Goal: Use online tool/utility: Utilize a website feature to perform a specific function

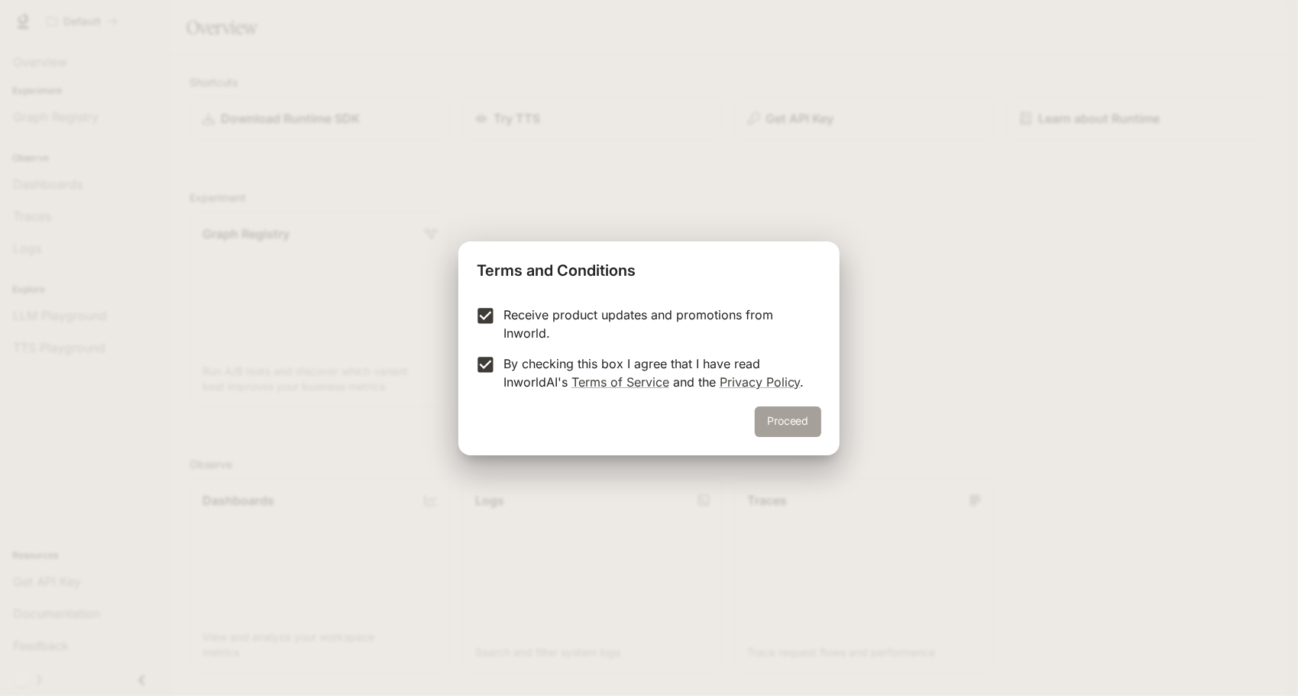
click at [773, 416] on button "Proceed" at bounding box center [788, 422] width 66 height 31
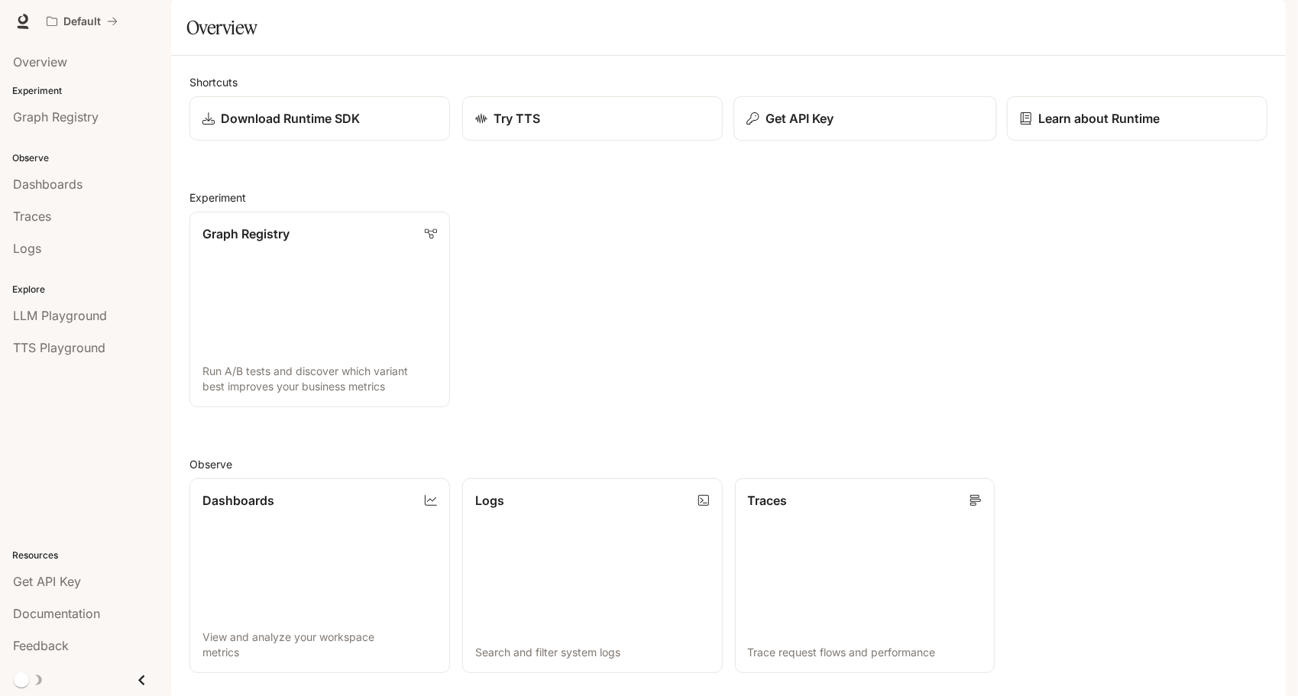
click at [884, 128] on div "Get API Key" at bounding box center [865, 118] width 237 height 18
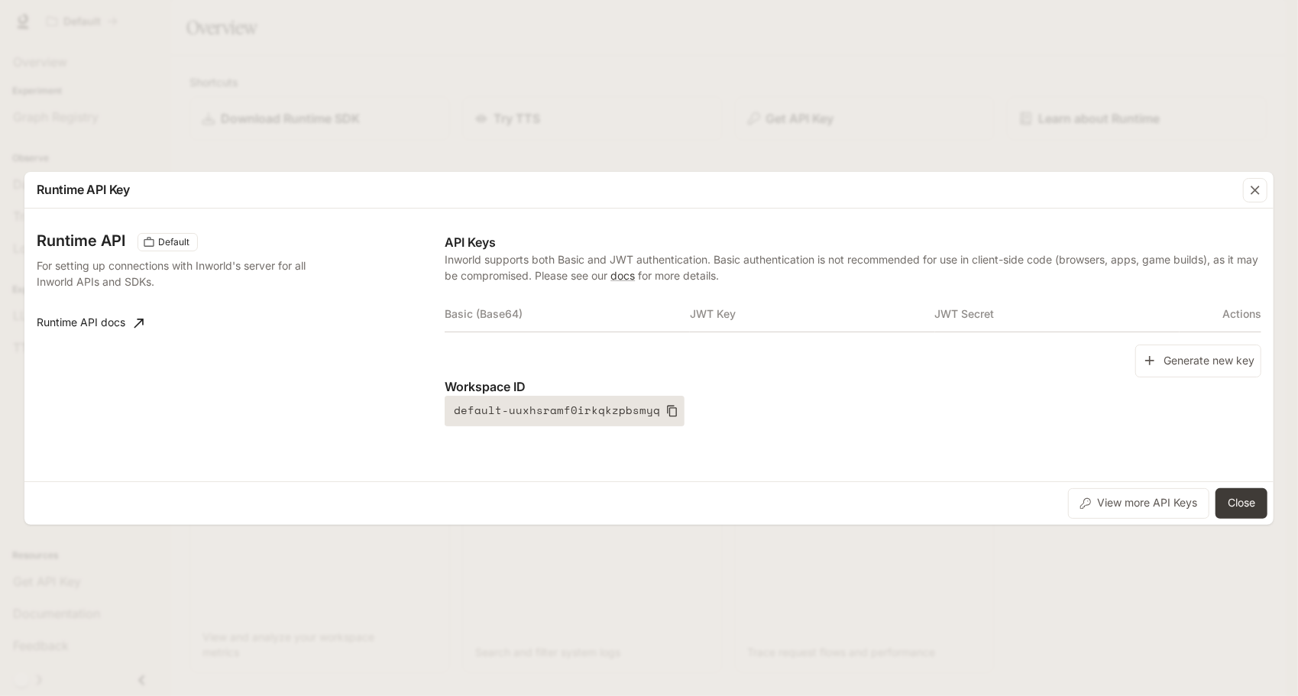
click at [456, 410] on button "default-uuxhsramf0irkqkzpbsmyq" at bounding box center [565, 411] width 240 height 31
click at [666, 410] on icon "button" at bounding box center [672, 411] width 12 height 12
drag, startPoint x: 660, startPoint y: 410, endPoint x: 620, endPoint y: 479, distance: 80.1
click at [620, 479] on div "Runtime API Default For setting up connections with Inworld's server for all In…" at bounding box center [648, 345] width 1249 height 273
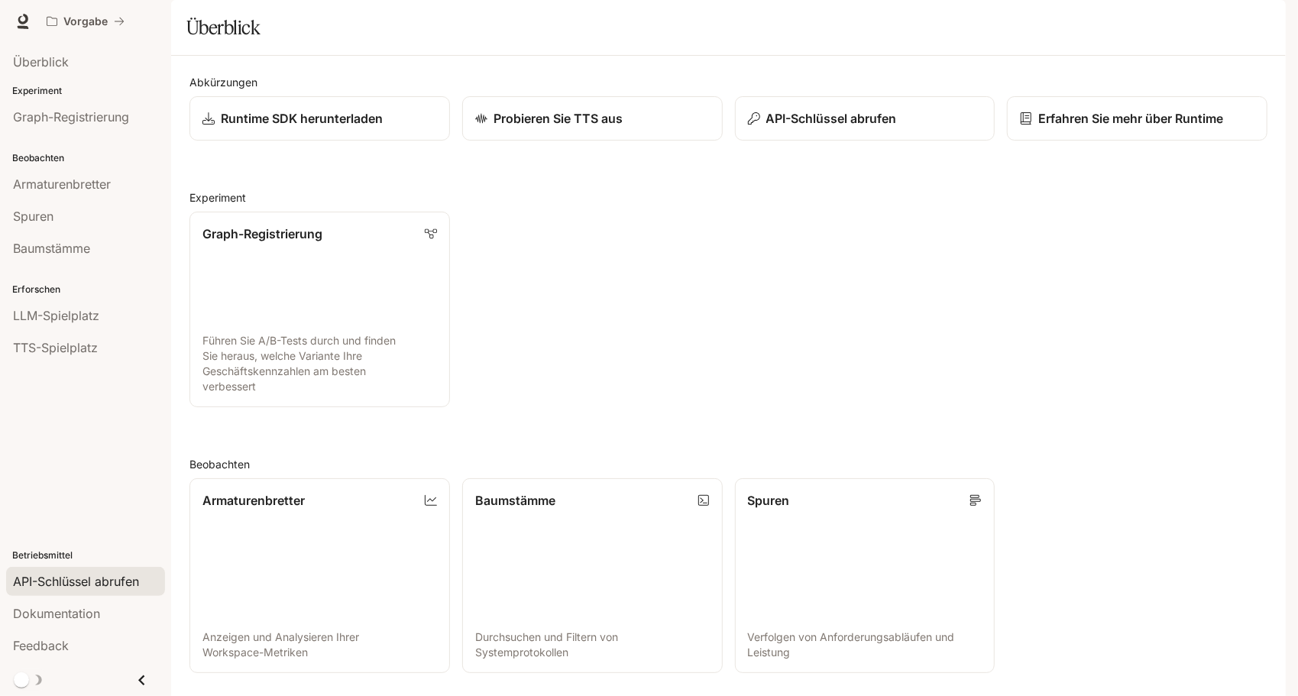
click at [118, 582] on span "API-Schlüssel abrufen" at bounding box center [76, 581] width 126 height 18
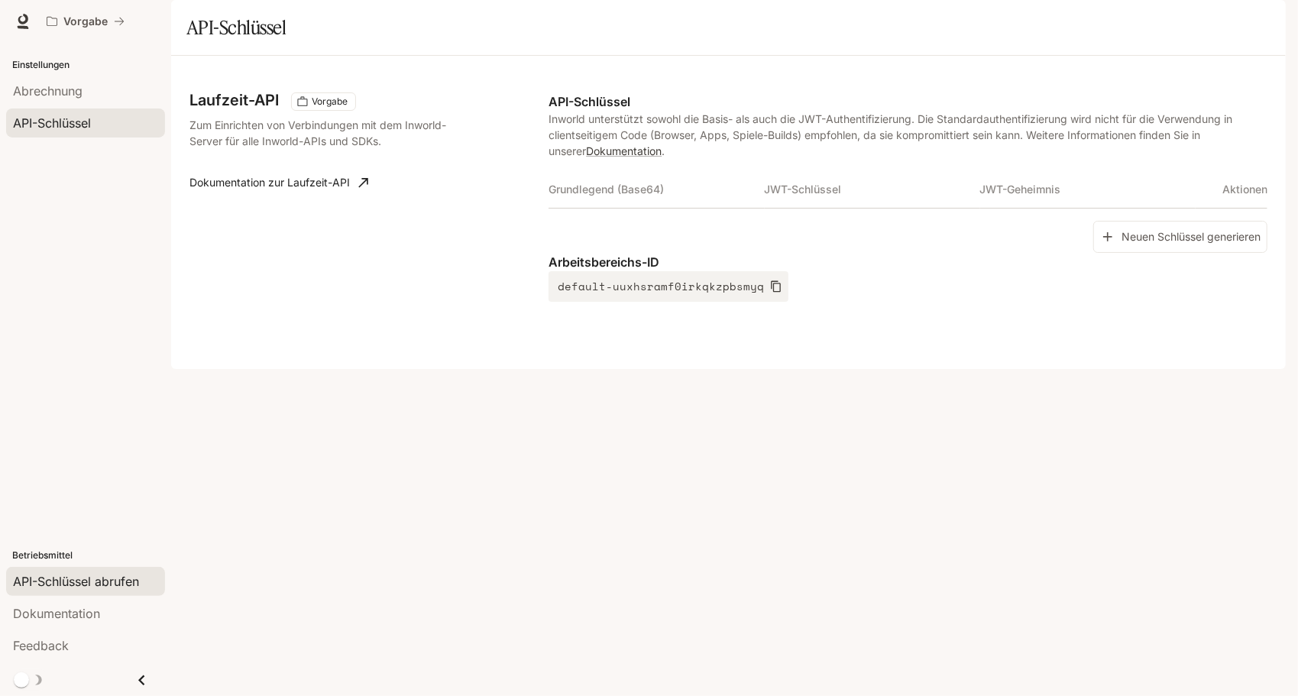
click at [605, 208] on th "Grundlegend (Base64)" at bounding box center [656, 189] width 215 height 37
click at [66, 92] on span "Abrechnung" at bounding box center [48, 91] width 70 height 18
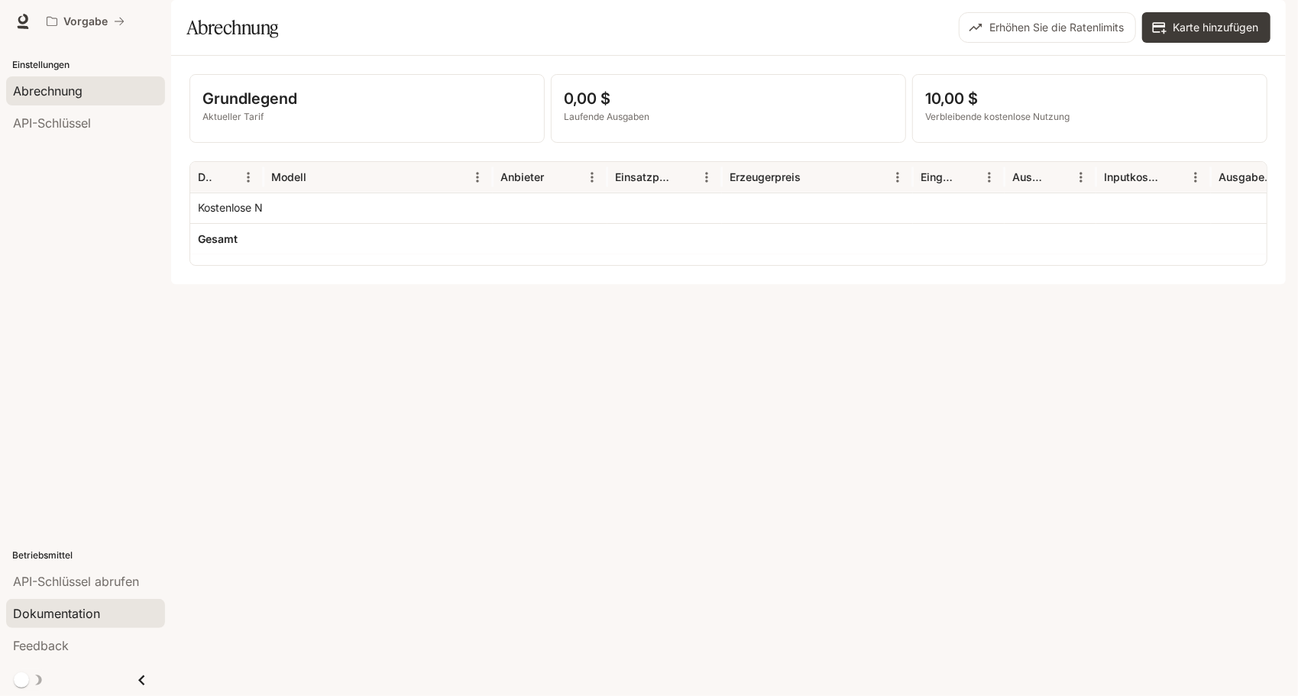
click at [81, 624] on link "Dokumentation" at bounding box center [85, 613] width 159 height 29
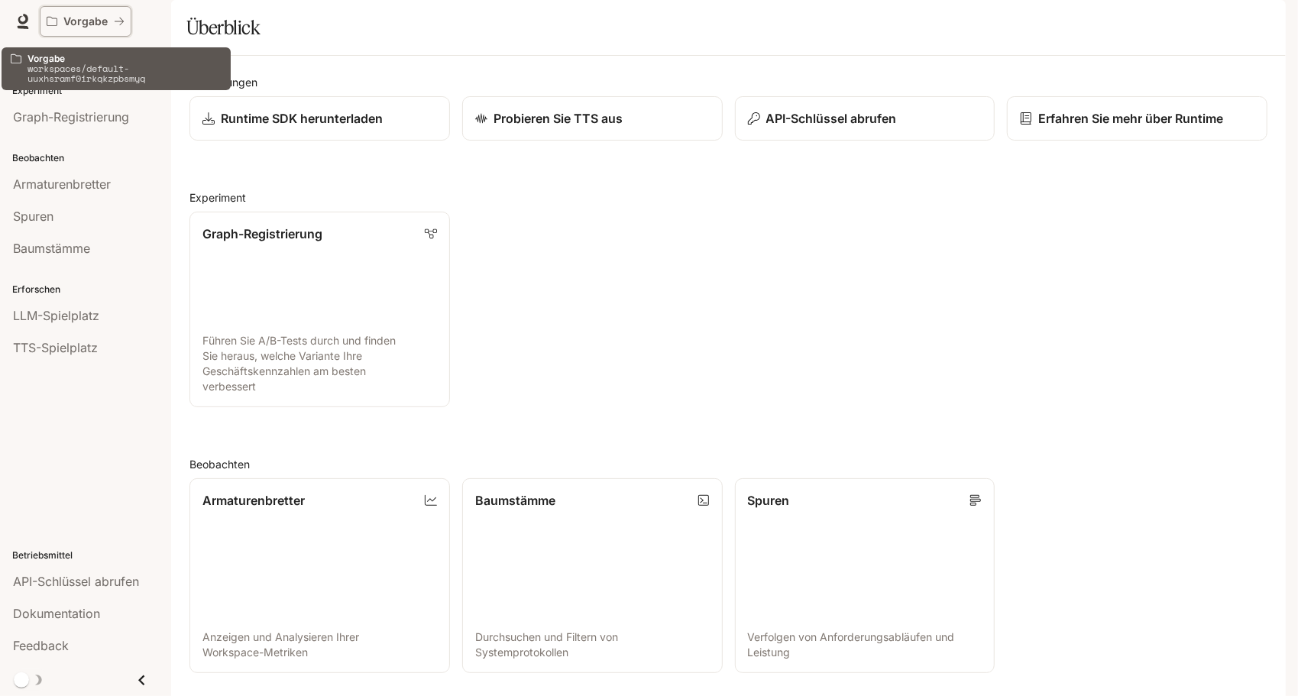
click at [82, 20] on p "Vorgabe" at bounding box center [85, 21] width 44 height 13
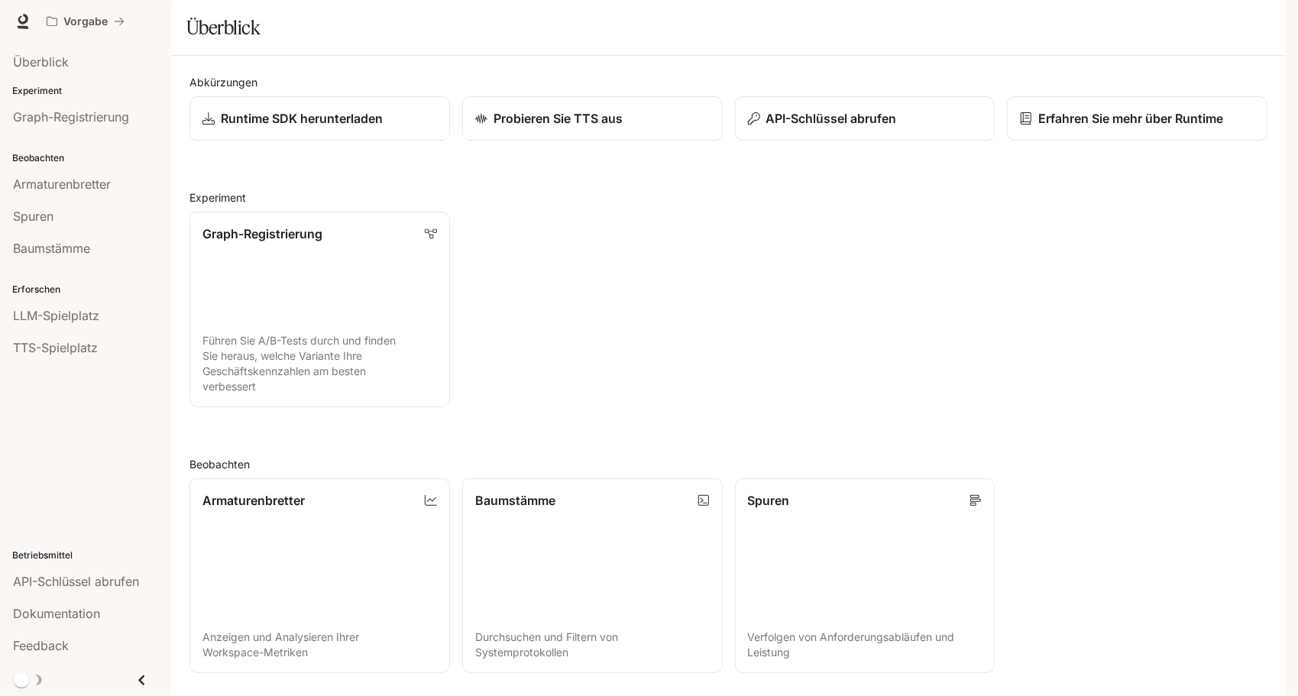
scroll to position [311, 0]
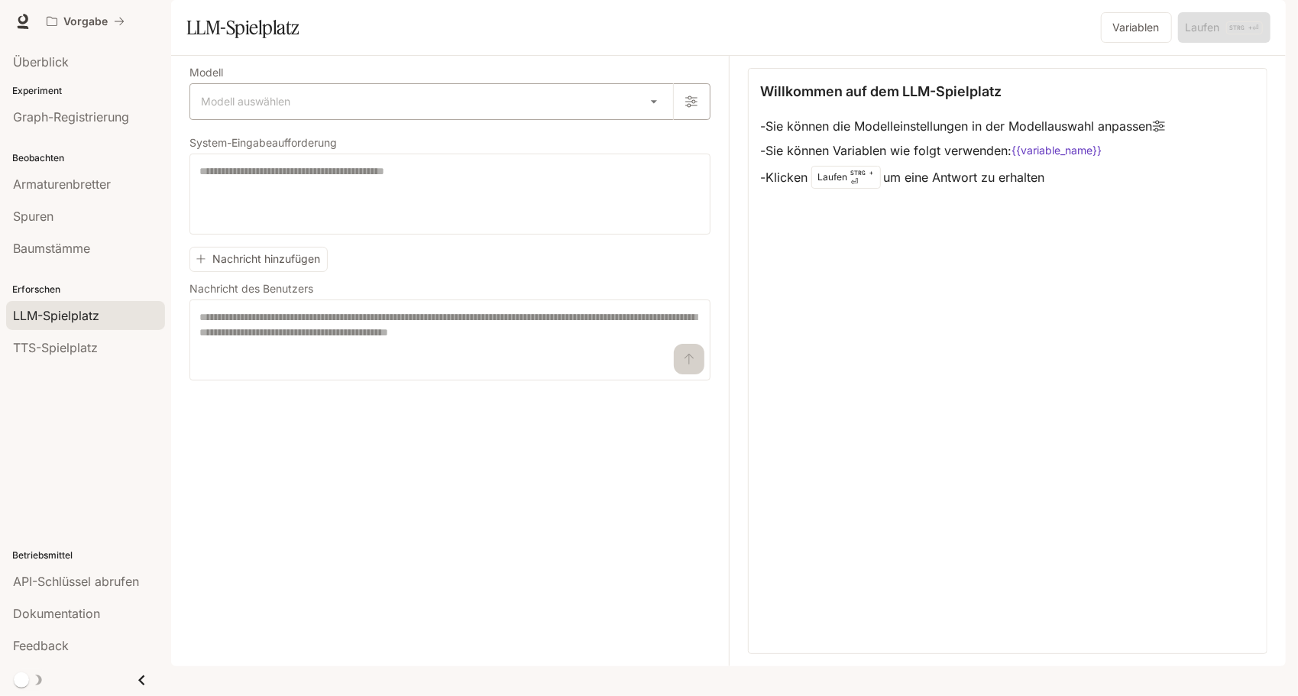
click at [385, 133] on body "Direkt zum Inhalt Vorgabe Dokumentation Dokumentation Portal Überblick Experime…" at bounding box center [649, 348] width 1298 height 696
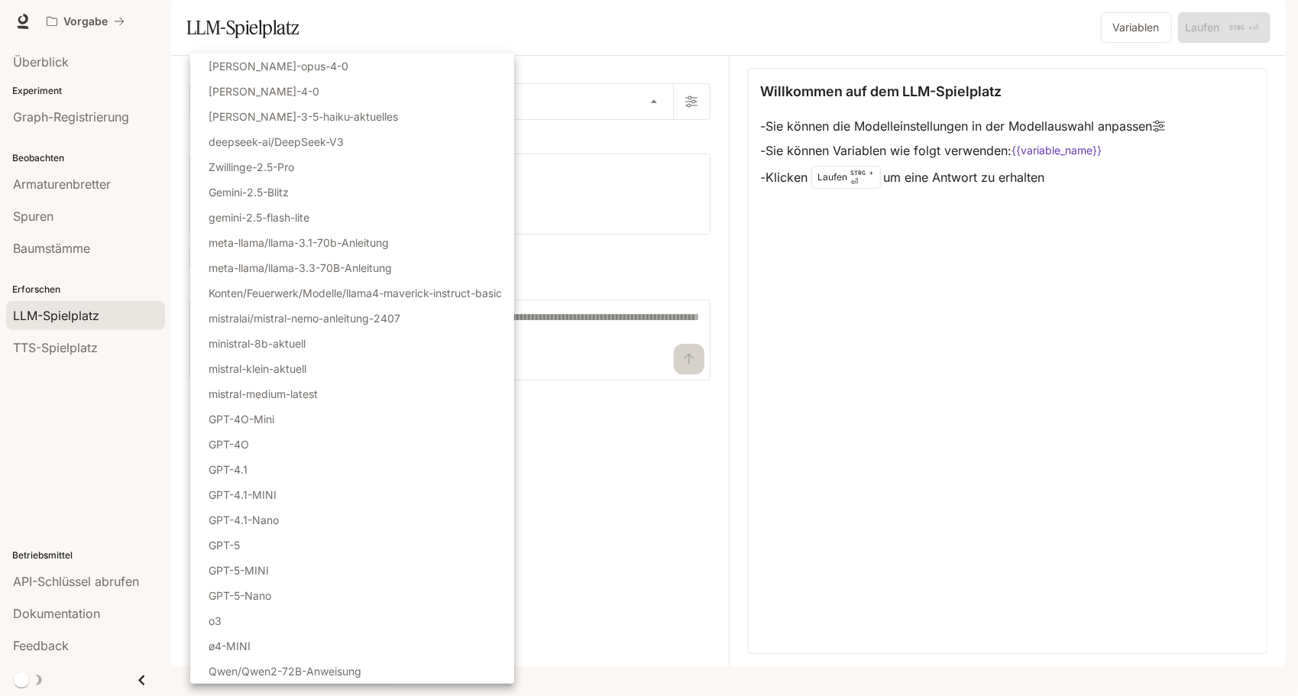
click at [650, 215] on div at bounding box center [649, 348] width 1298 height 696
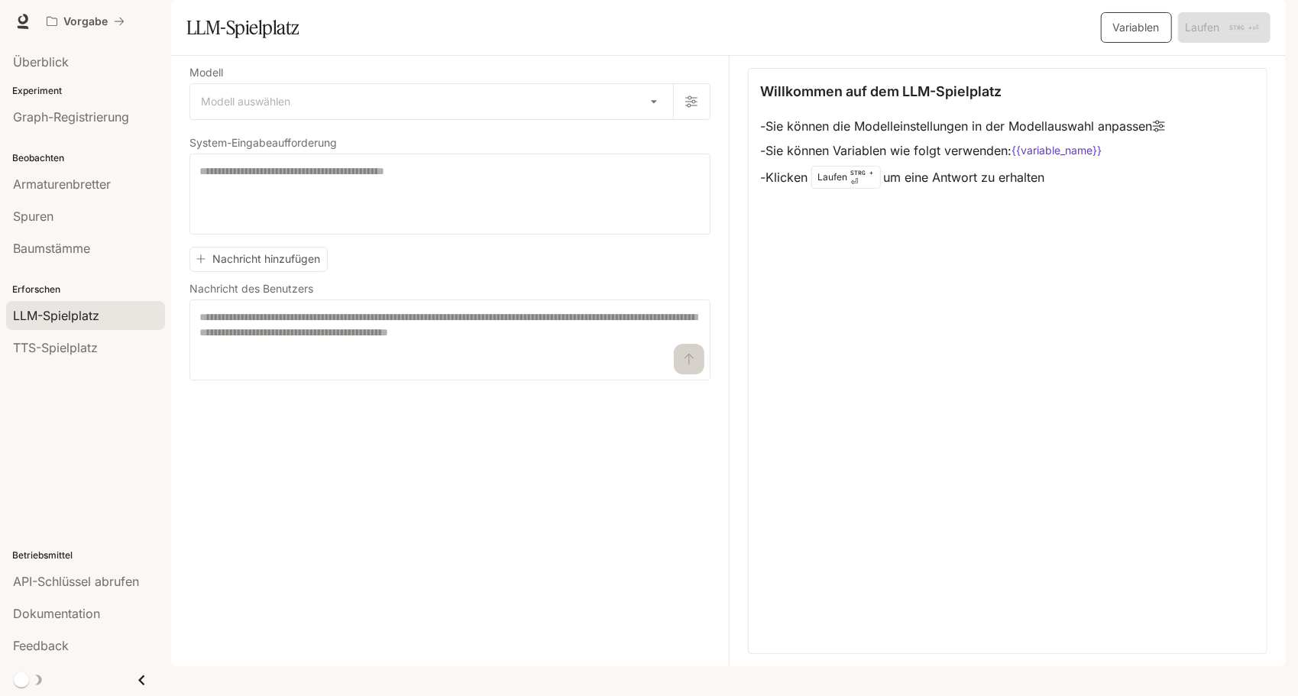
click at [1159, 43] on button "Variablen" at bounding box center [1136, 27] width 71 height 31
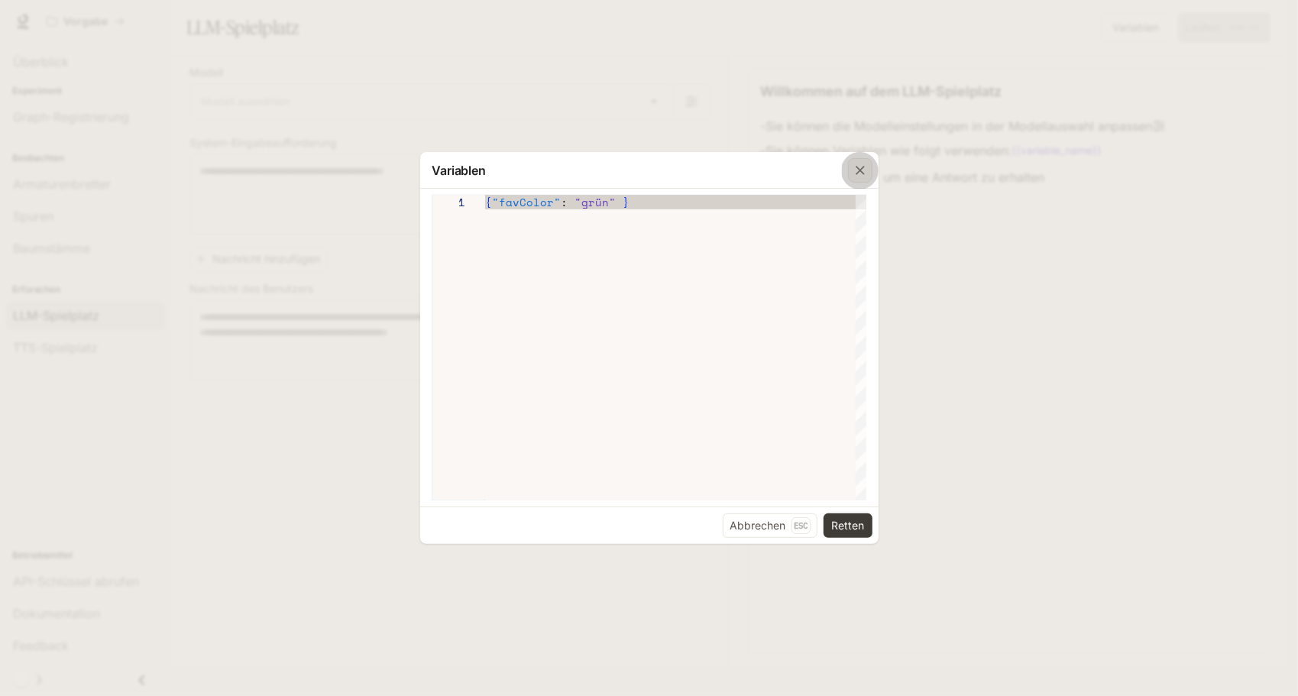
click at [871, 171] on div "button" at bounding box center [860, 170] width 24 height 24
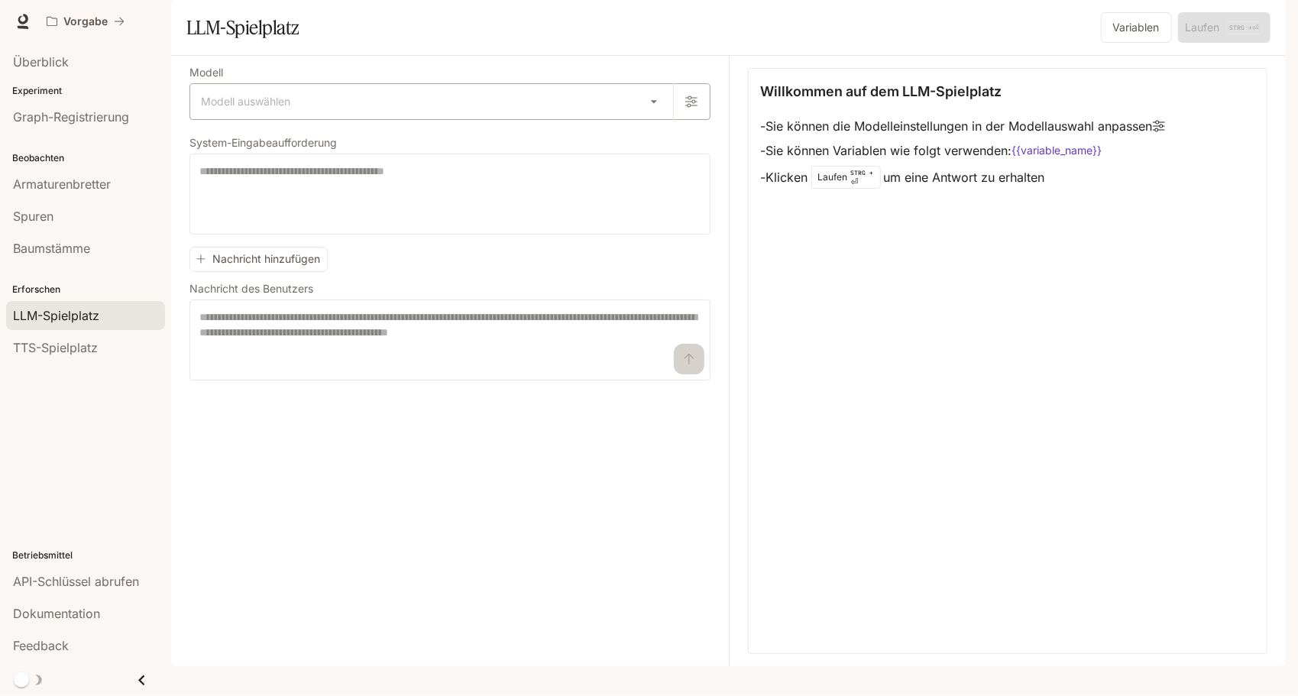
click at [637, 153] on body "Direkt zum Inhalt Vorgabe Dokumentation Dokumentation Portal Überblick Experime…" at bounding box center [649, 348] width 1298 height 696
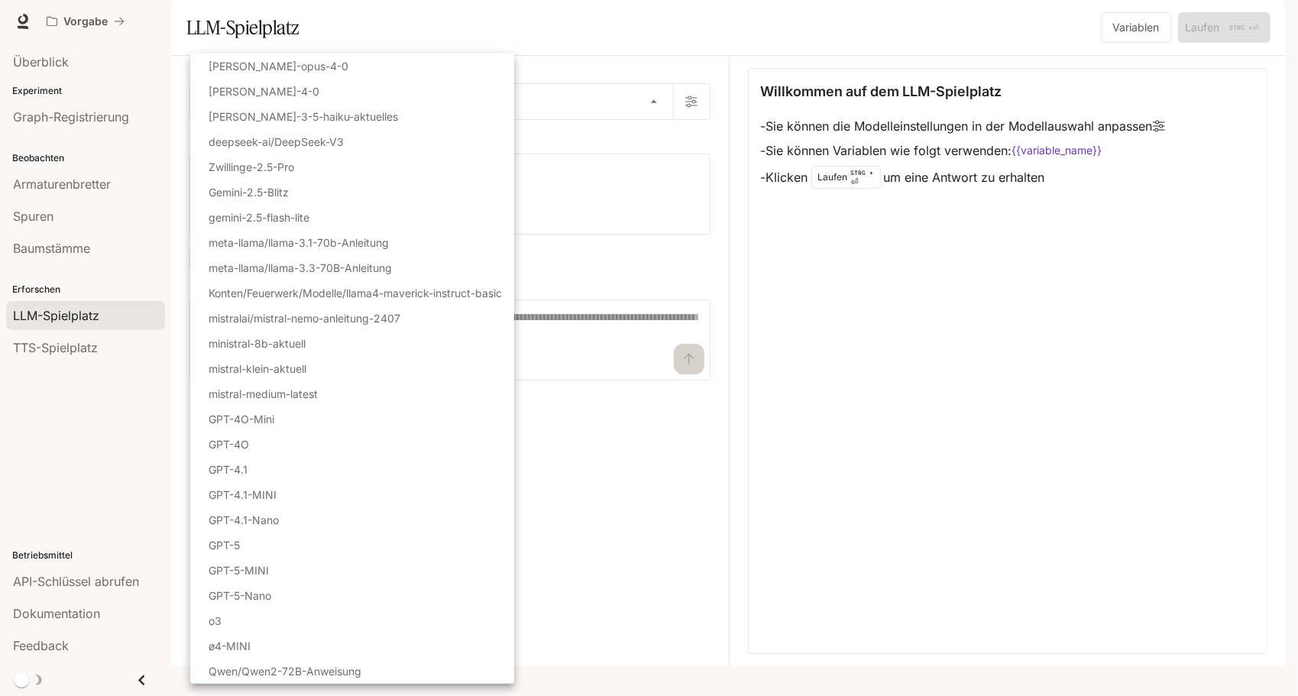
click at [732, 509] on div at bounding box center [649, 348] width 1298 height 696
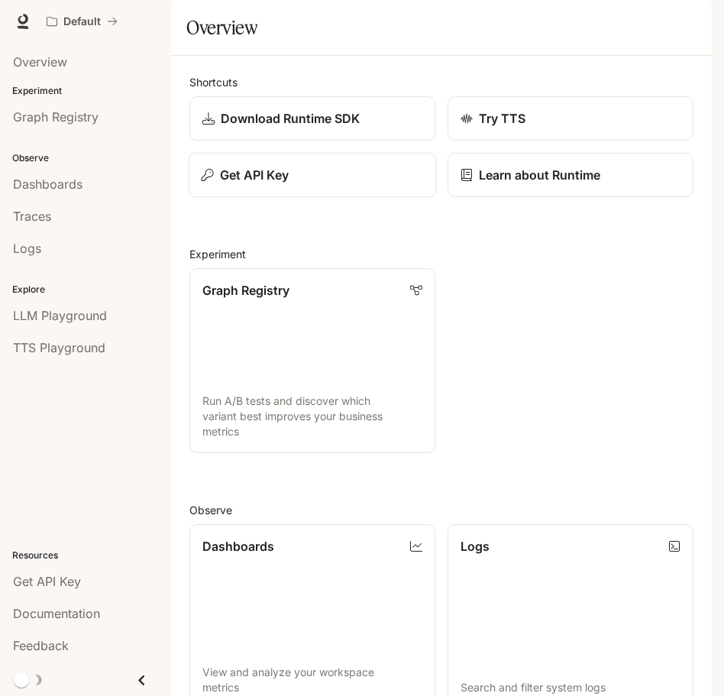
click at [275, 184] on p "Get API Key" at bounding box center [254, 175] width 69 height 18
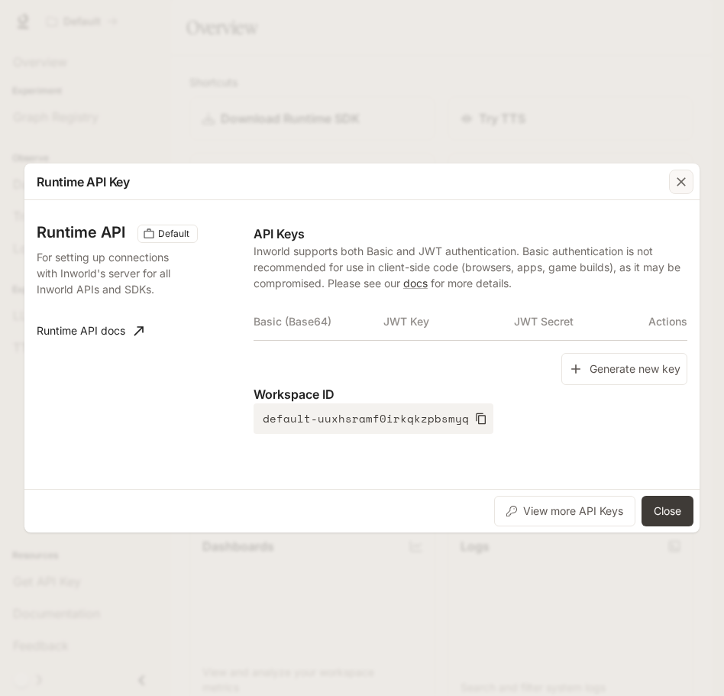
click at [682, 185] on icon "button" at bounding box center [681, 181] width 15 height 15
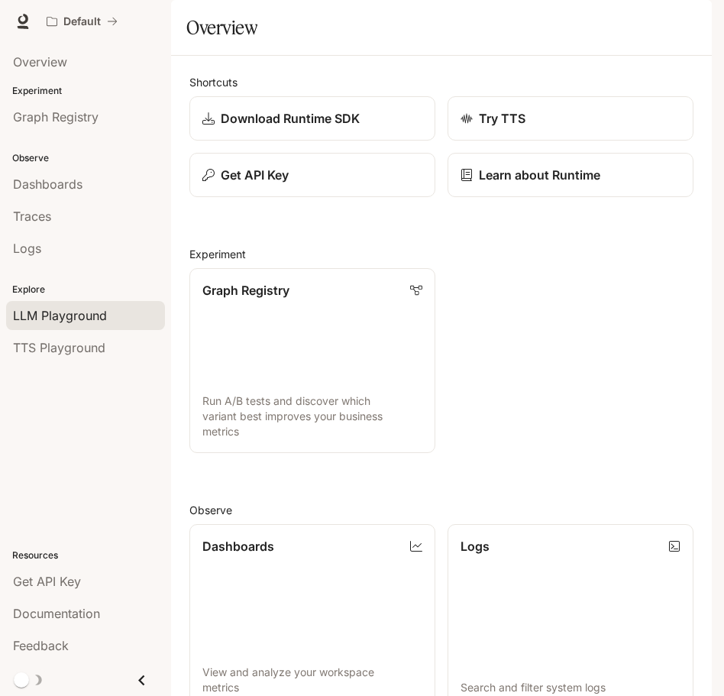
click at [117, 310] on div "LLM Playground" at bounding box center [85, 315] width 145 height 18
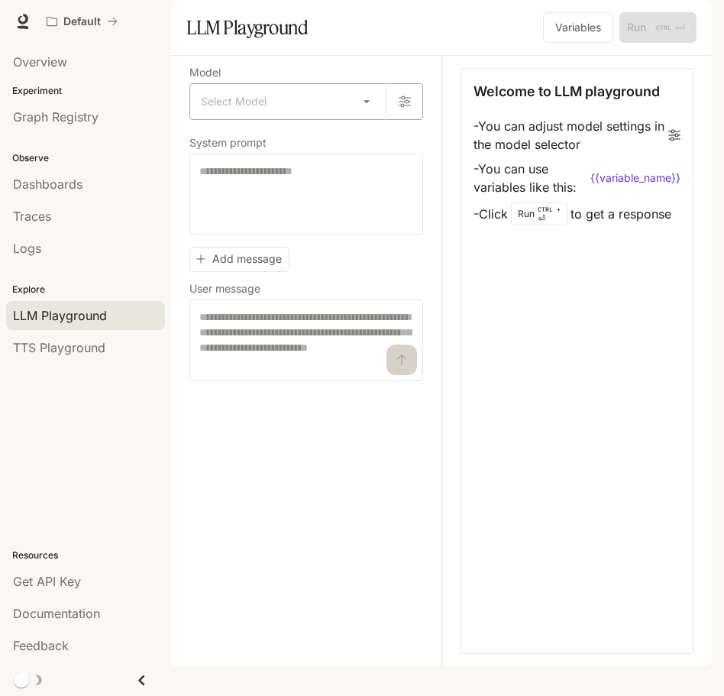
click at [298, 138] on body "Skip to main content Default Documentation Documentation Portal Overview Experi…" at bounding box center [362, 348] width 724 height 696
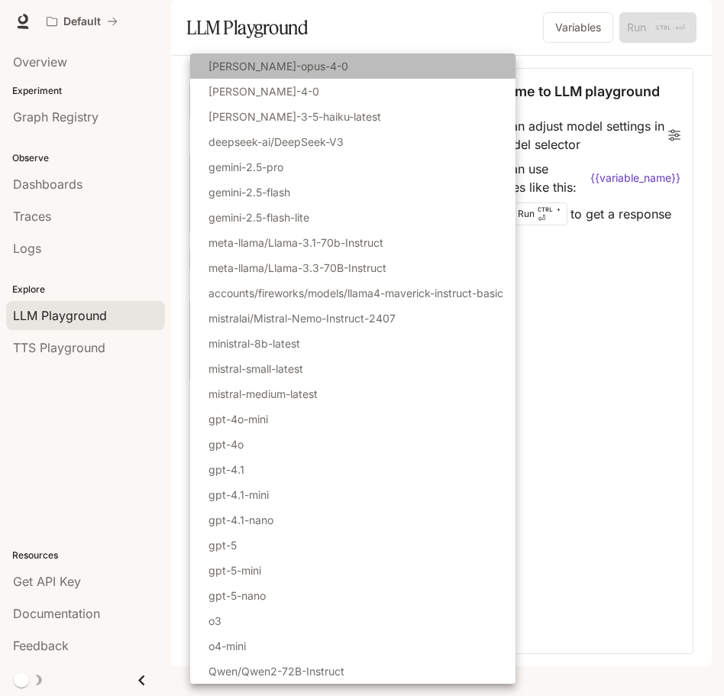
click at [350, 64] on li "[PERSON_NAME]-opus-4-0" at bounding box center [353, 65] width 326 height 25
type input "**********"
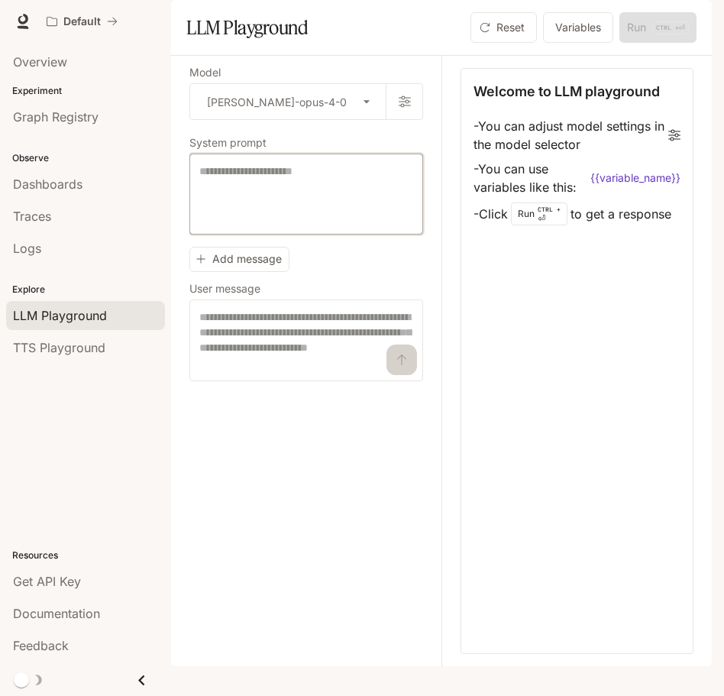
click at [287, 220] on textarea at bounding box center [306, 194] width 214 height 61
type textarea "**********"
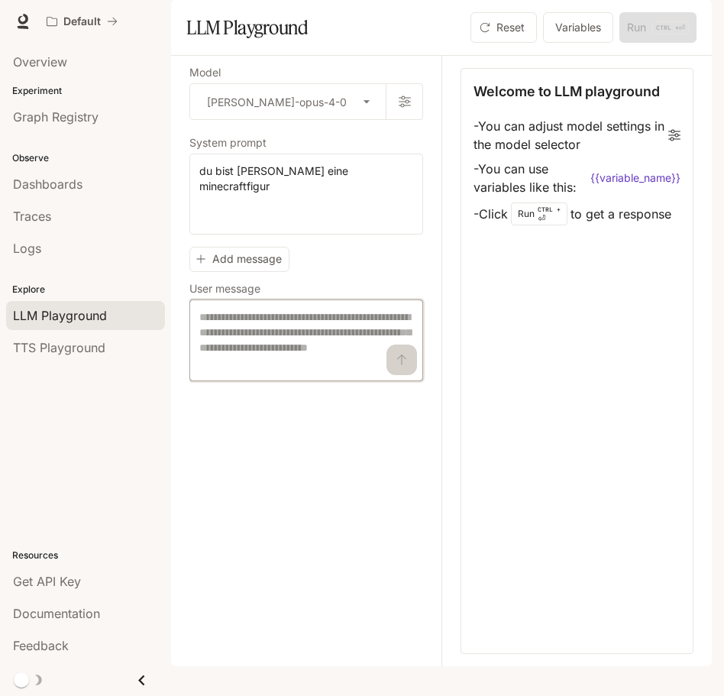
click at [398, 371] on textarea at bounding box center [306, 340] width 214 height 62
click at [253, 280] on div "**********" at bounding box center [307, 224] width 234 height 313
click at [262, 313] on div "Add message User message * ​" at bounding box center [307, 311] width 234 height 141
click at [614, 407] on div "Welcome to LLM playground - You can adjust model settings in the model selector…" at bounding box center [577, 361] width 233 height 586
click at [405, 108] on icon "button" at bounding box center [405, 102] width 12 height 12
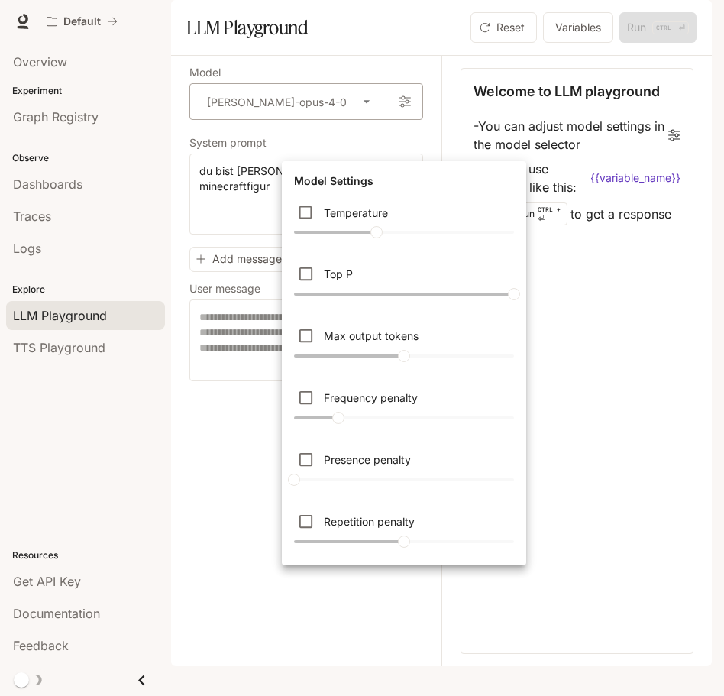
click at [405, 144] on div at bounding box center [362, 348] width 724 height 696
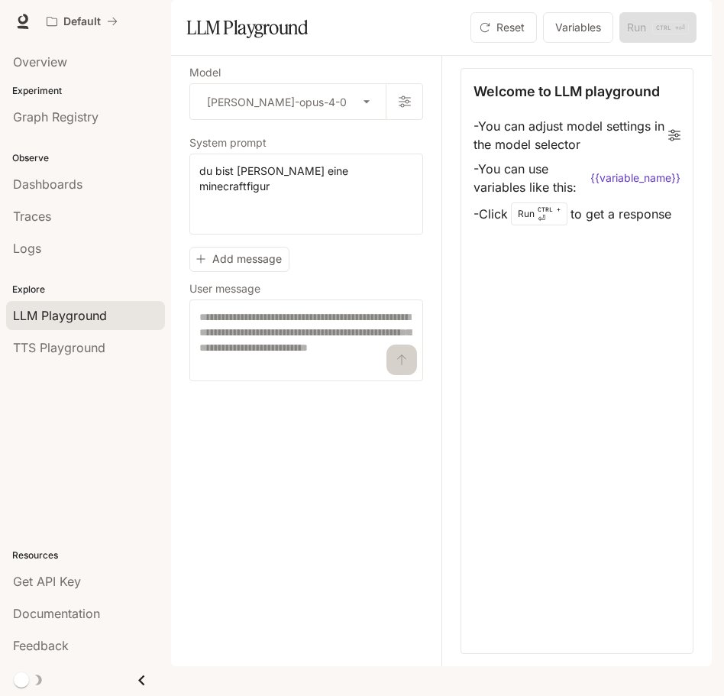
click at [672, 391] on div "Welcome to LLM playground - You can adjust model settings in the model selector…" at bounding box center [577, 361] width 233 height 586
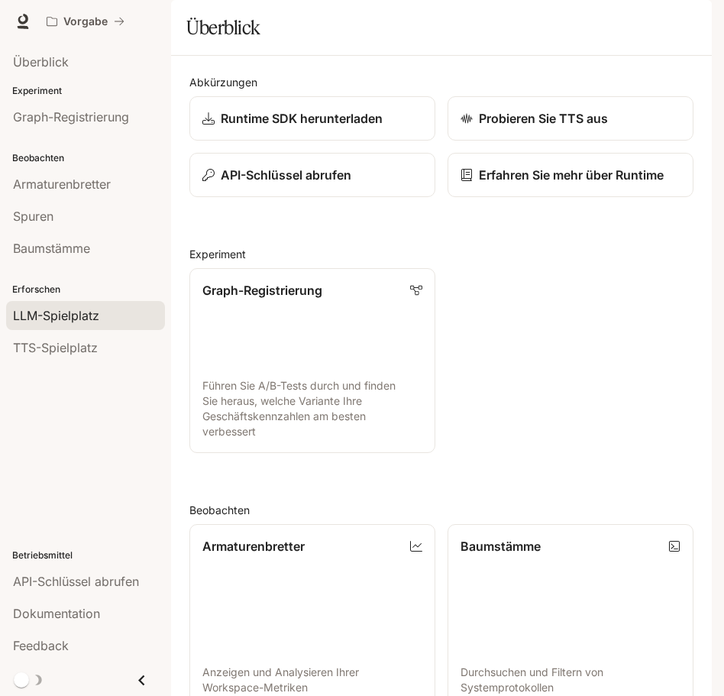
click at [96, 309] on span "LLM-Spielplatz" at bounding box center [56, 315] width 86 height 18
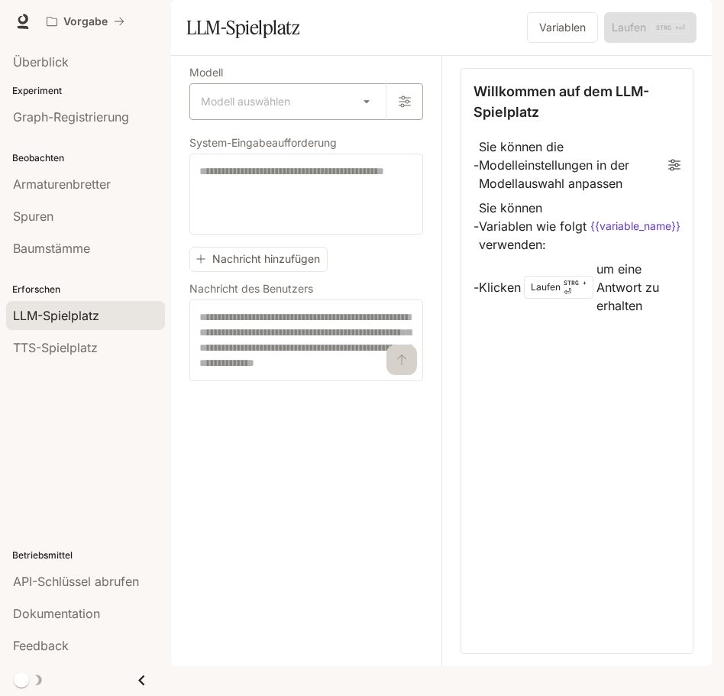
click at [371, 141] on body "Direkt zum Inhalt Vorgabe Dokumentation Dokumentation Portal Überblick Experime…" at bounding box center [362, 348] width 724 height 696
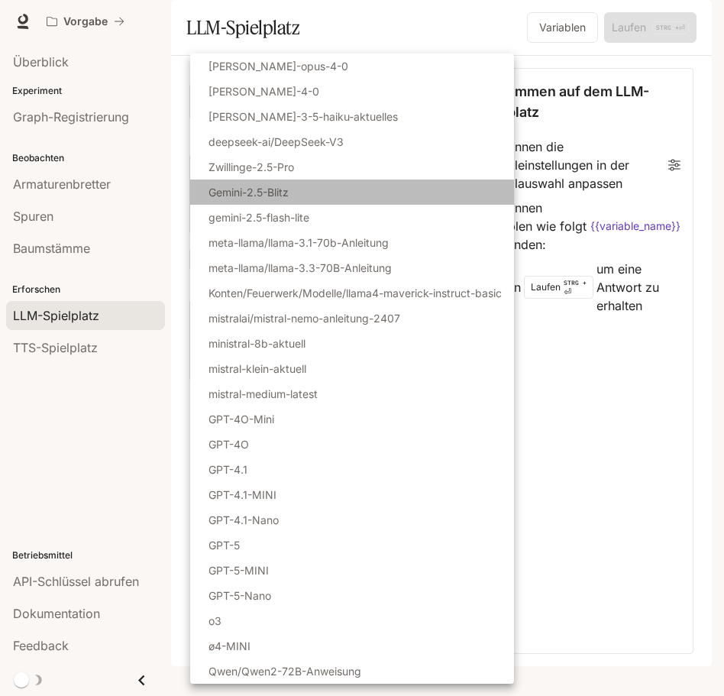
click at [323, 190] on li "Gemini-2.5-Blitz" at bounding box center [352, 192] width 324 height 25
type input "**********"
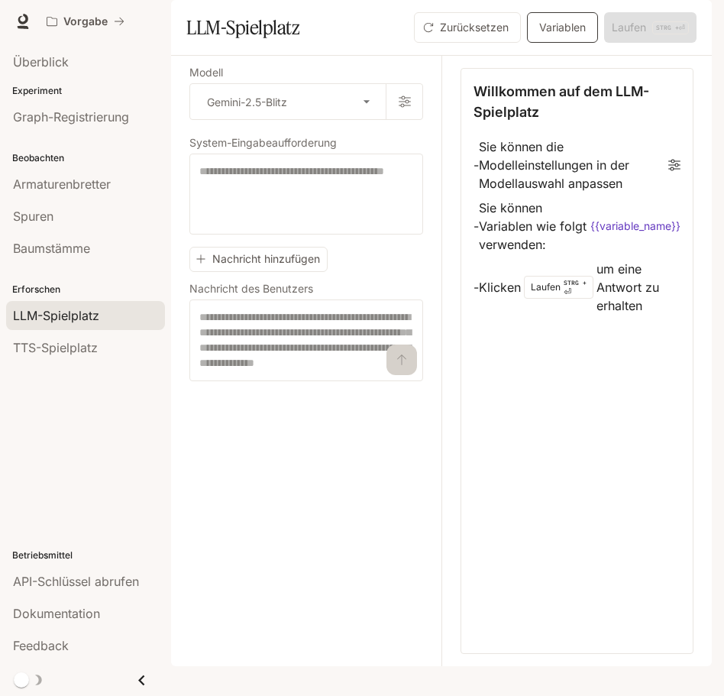
click at [562, 43] on button "Variablen" at bounding box center [562, 27] width 71 height 31
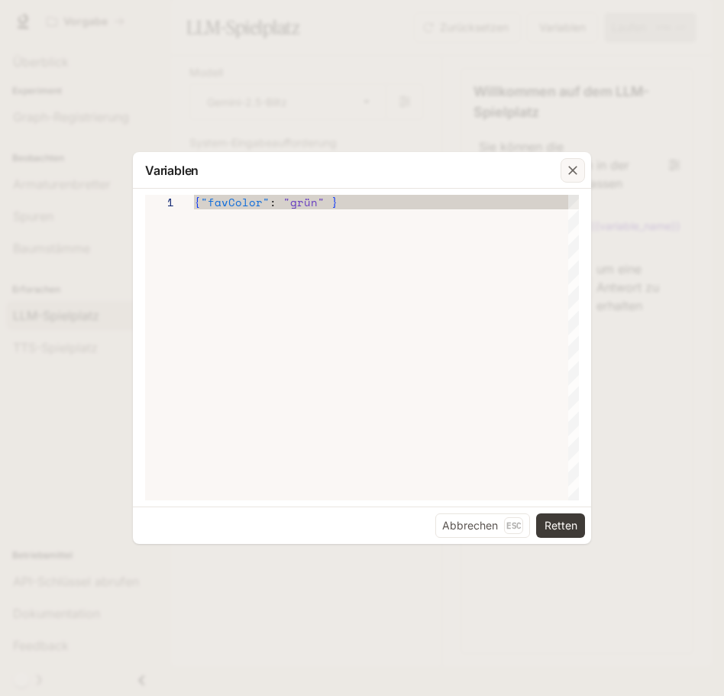
click at [573, 177] on div "button" at bounding box center [573, 170] width 24 height 24
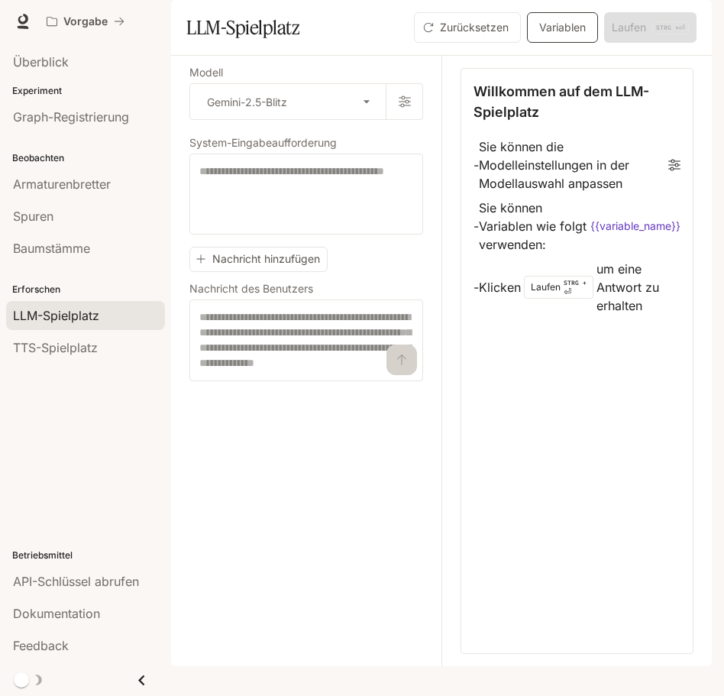
click at [545, 43] on button "Variablen" at bounding box center [562, 27] width 71 height 31
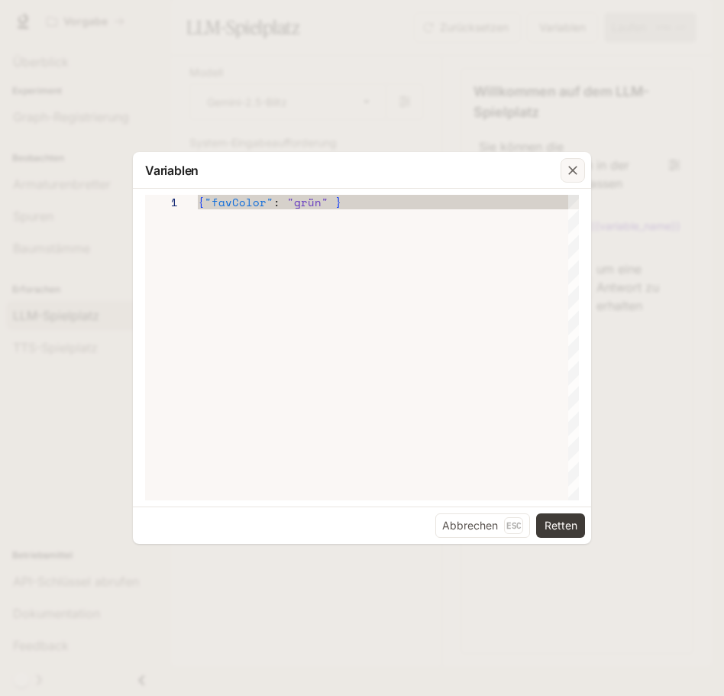
click at [586, 162] on button "button" at bounding box center [573, 170] width 37 height 37
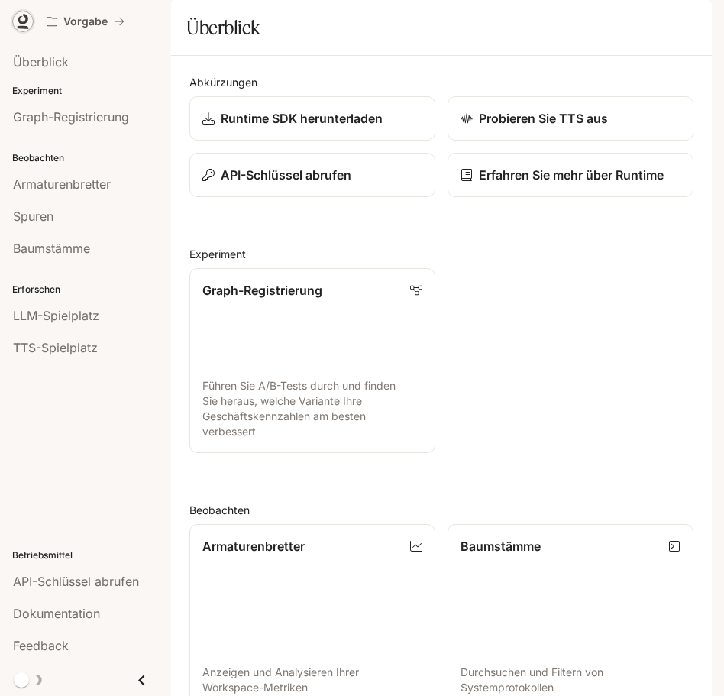
click at [28, 17] on icon at bounding box center [22, 21] width 15 height 15
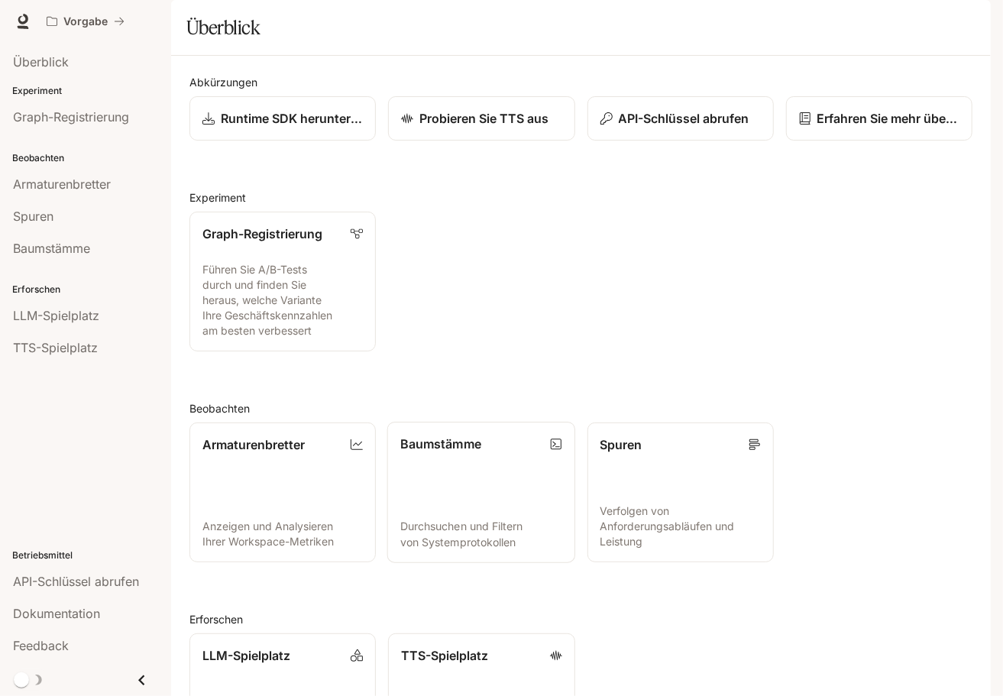
scroll to position [145, 0]
click at [272, 646] on p "LLM-Spielplatz" at bounding box center [246, 655] width 89 height 18
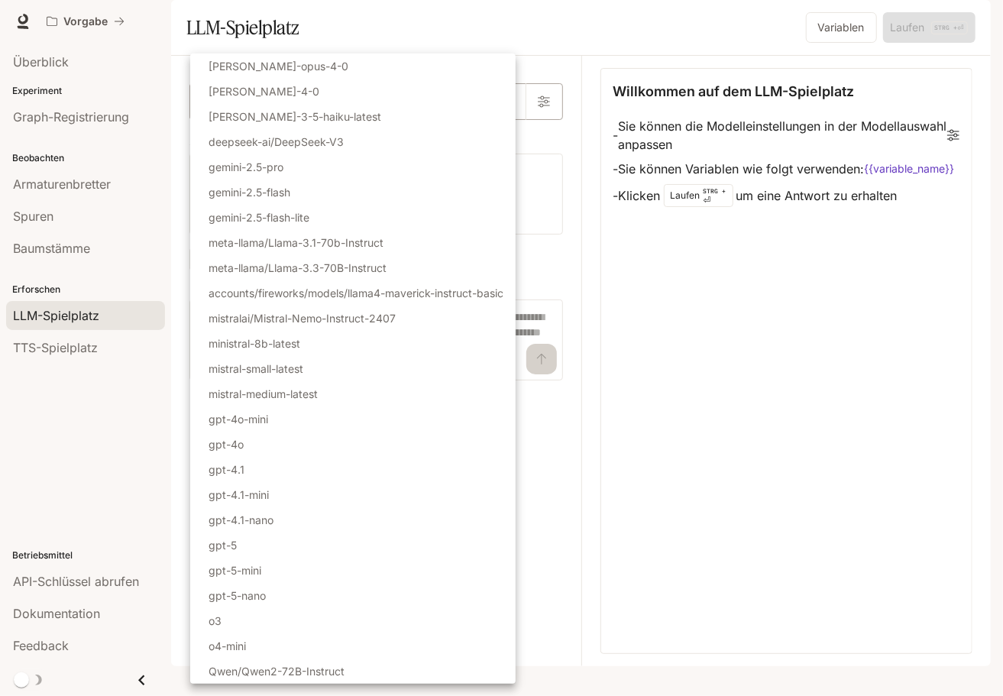
click at [368, 150] on body "Direkt zum Inhalt Vorgabe Dokumentation Dokumentation Portal Überblick Experime…" at bounding box center [501, 348] width 1003 height 696
click at [368, 150] on li "deepseek-ai/DeepSeek-V3" at bounding box center [352, 141] width 324 height 25
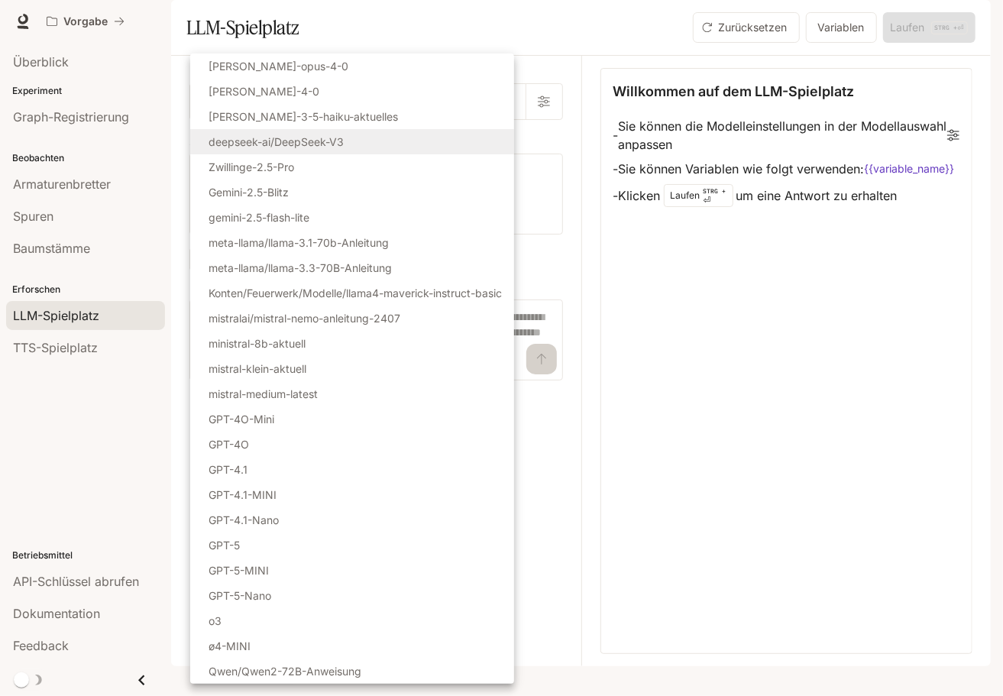
click at [368, 149] on body "**********" at bounding box center [501, 348] width 1003 height 696
click at [370, 148] on li "deepseek-ai/DeepSeek-V3" at bounding box center [352, 141] width 324 height 25
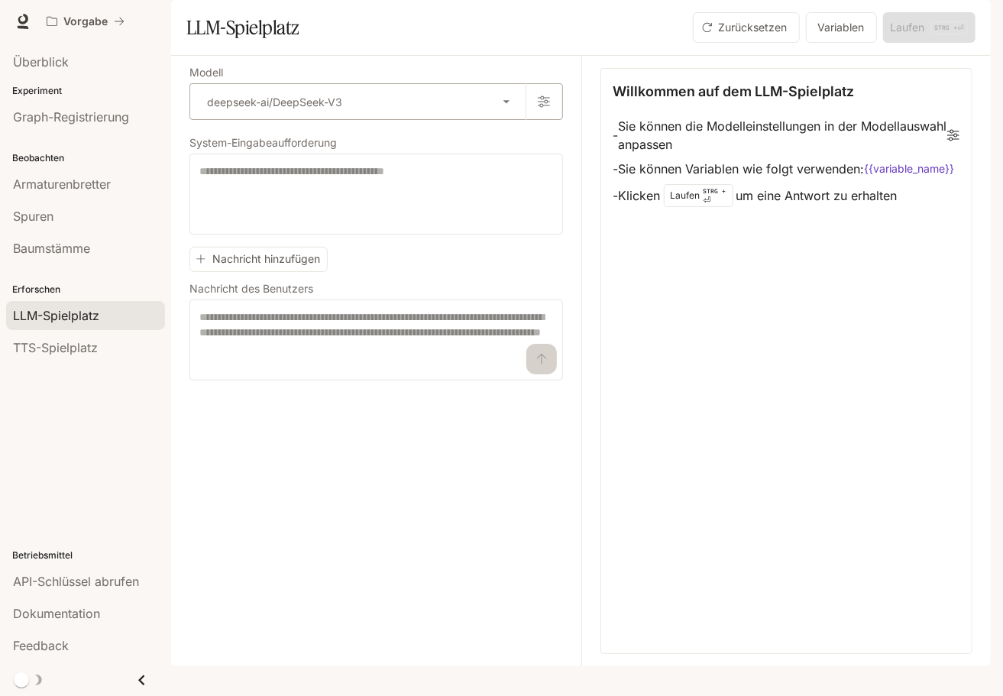
click at [403, 135] on body "**********" at bounding box center [501, 348] width 1003 height 696
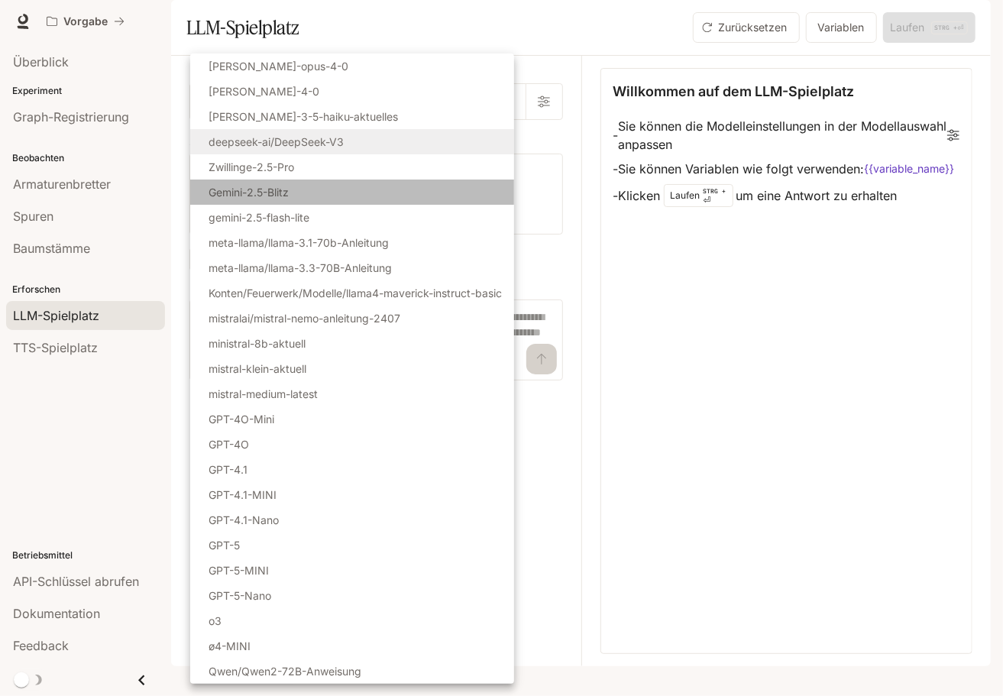
click at [364, 190] on li "Gemini-2.5-Blitz" at bounding box center [352, 192] width 324 height 25
type input "**********"
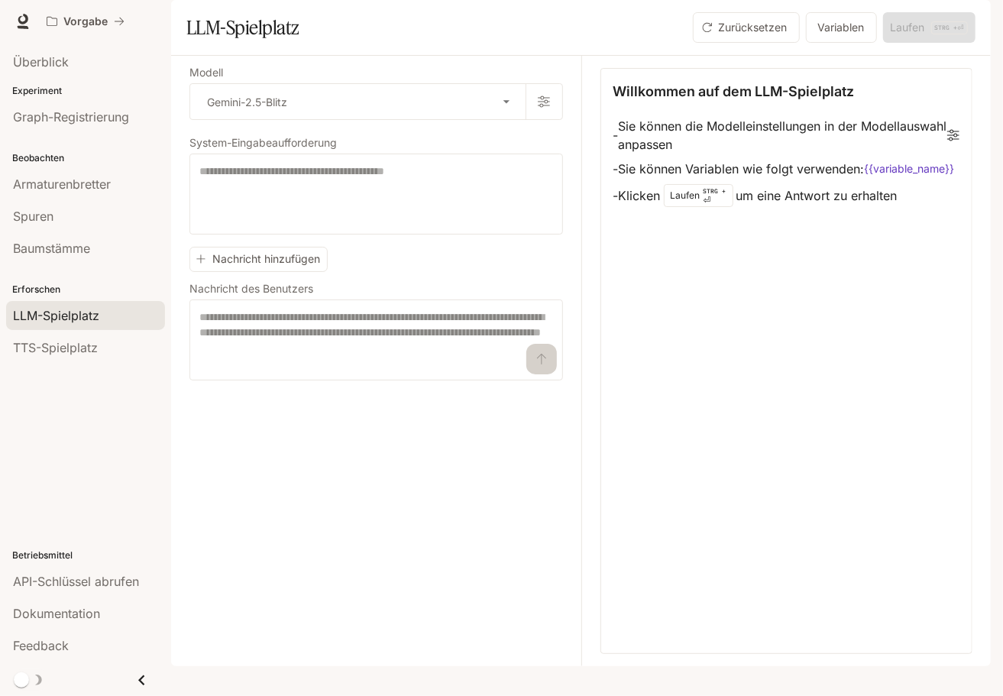
click at [724, 43] on div "Zurücksetzen Variablen Laufen STRG + ⏎" at bounding box center [831, 27] width 289 height 31
click at [724, 19] on icon "button" at bounding box center [970, 21] width 12 height 12
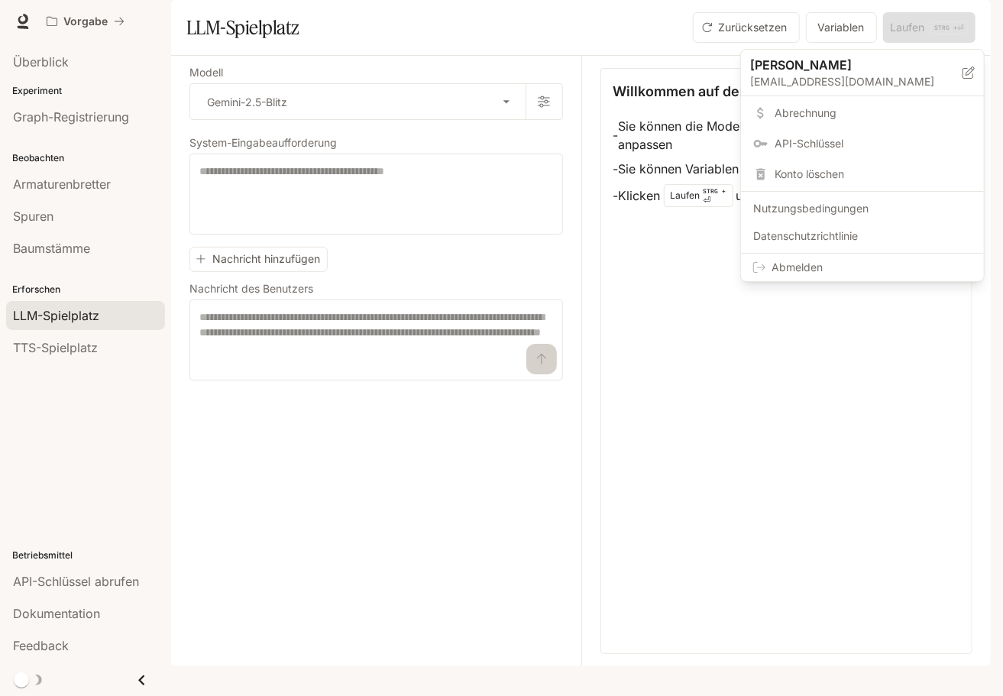
drag, startPoint x: 744, startPoint y: 633, endPoint x: 744, endPoint y: 622, distance: 10.7
click at [724, 630] on div at bounding box center [501, 348] width 1003 height 696
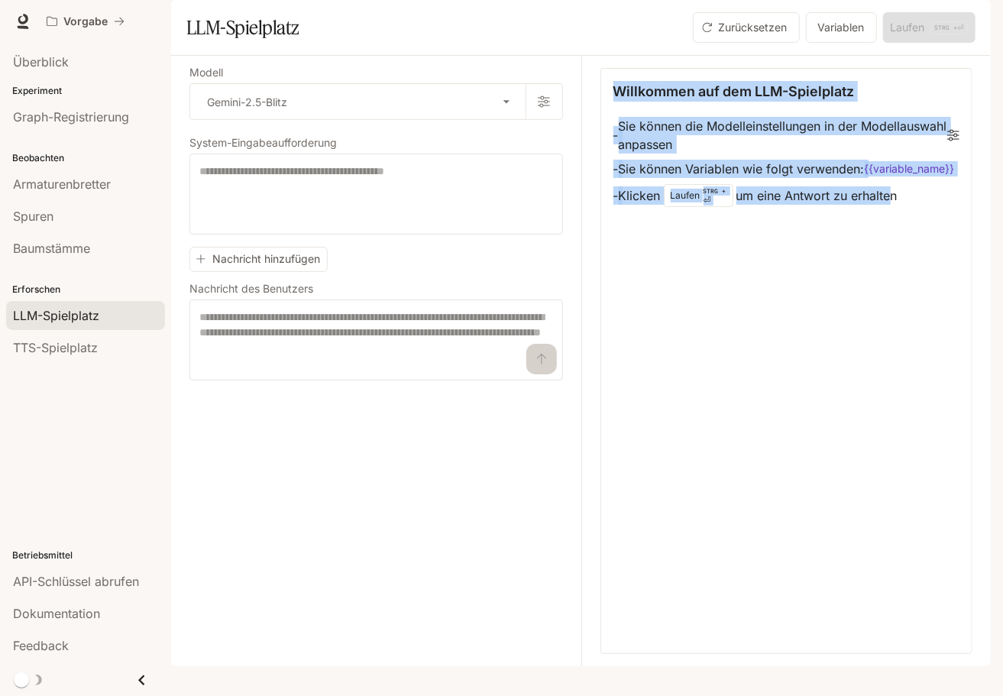
drag, startPoint x: 892, startPoint y: 649, endPoint x: 501, endPoint y: 450, distance: 438.1
click at [501, 450] on div "**********" at bounding box center [581, 361] width 783 height 611
click at [139, 679] on icon "Schublade schließen" at bounding box center [141, 680] width 21 height 21
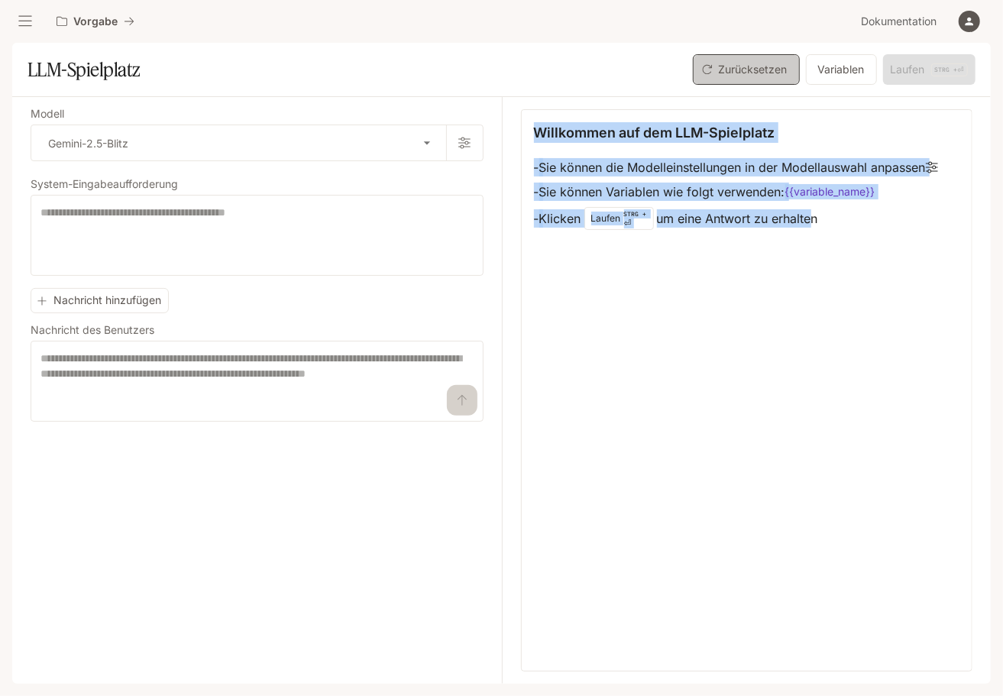
click at [724, 63] on font "Zurücksetzen" at bounding box center [753, 69] width 69 height 19
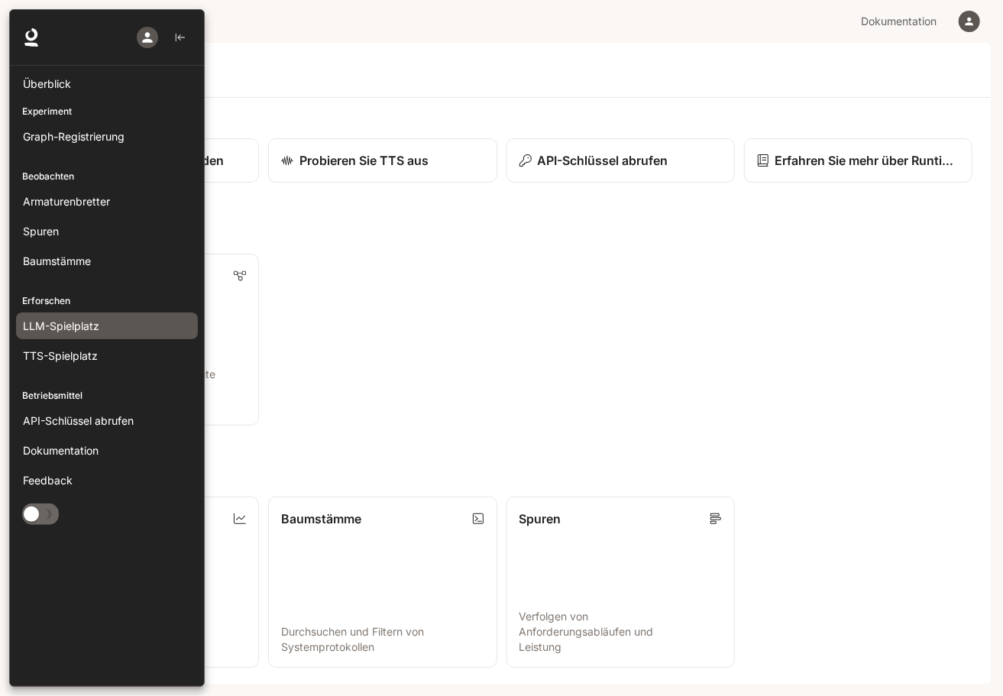
click at [122, 322] on div "LLM-Spielplatz" at bounding box center [107, 326] width 168 height 16
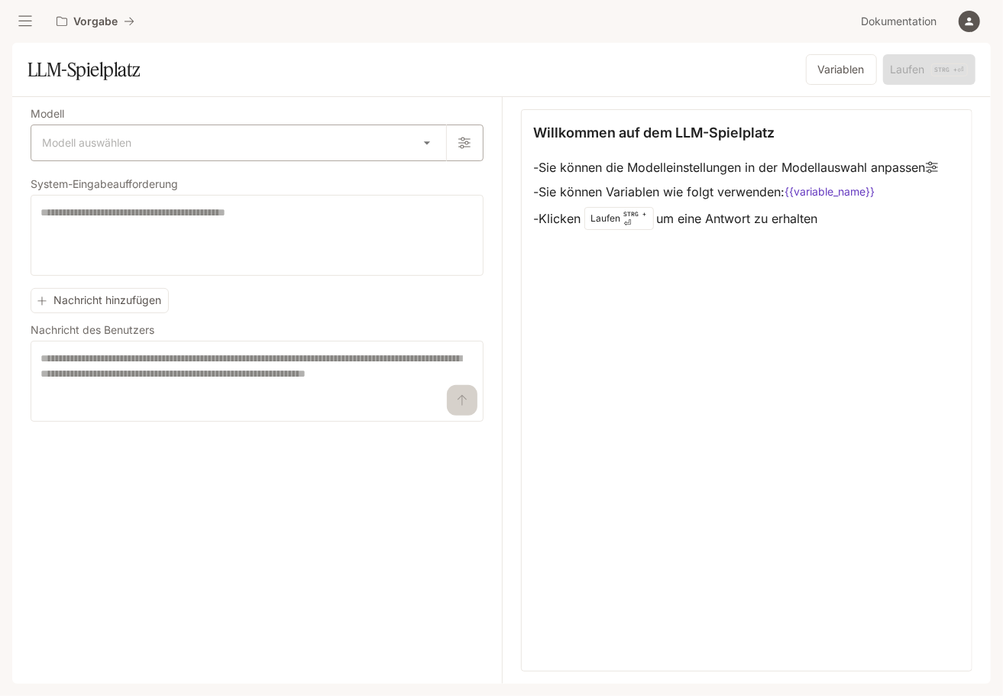
click at [119, 151] on body "Direkt zum Inhalt Vorgabe Dokumentation Dokumentation Portal Überblick Experime…" at bounding box center [501, 348] width 1003 height 696
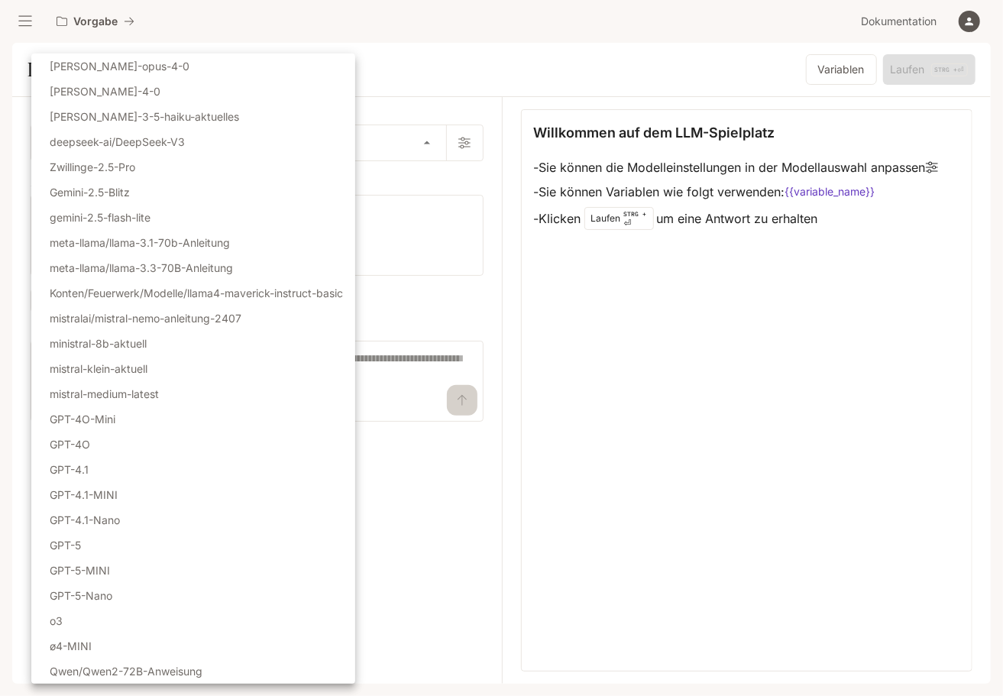
click at [659, 280] on div at bounding box center [501, 348] width 1003 height 696
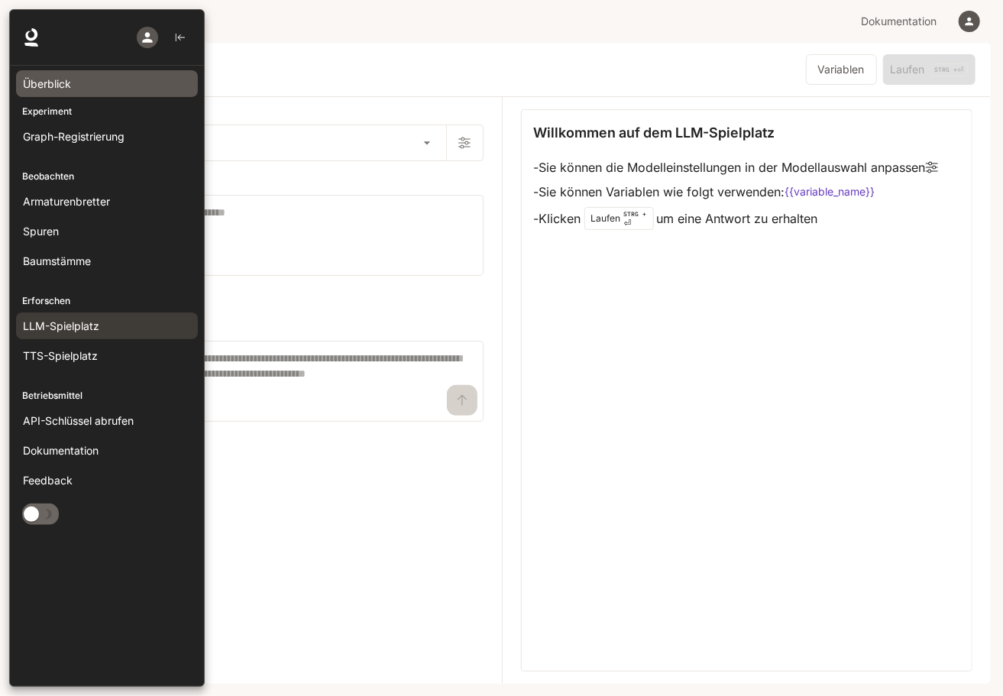
click at [70, 80] on span "Überblick" at bounding box center [47, 84] width 48 height 16
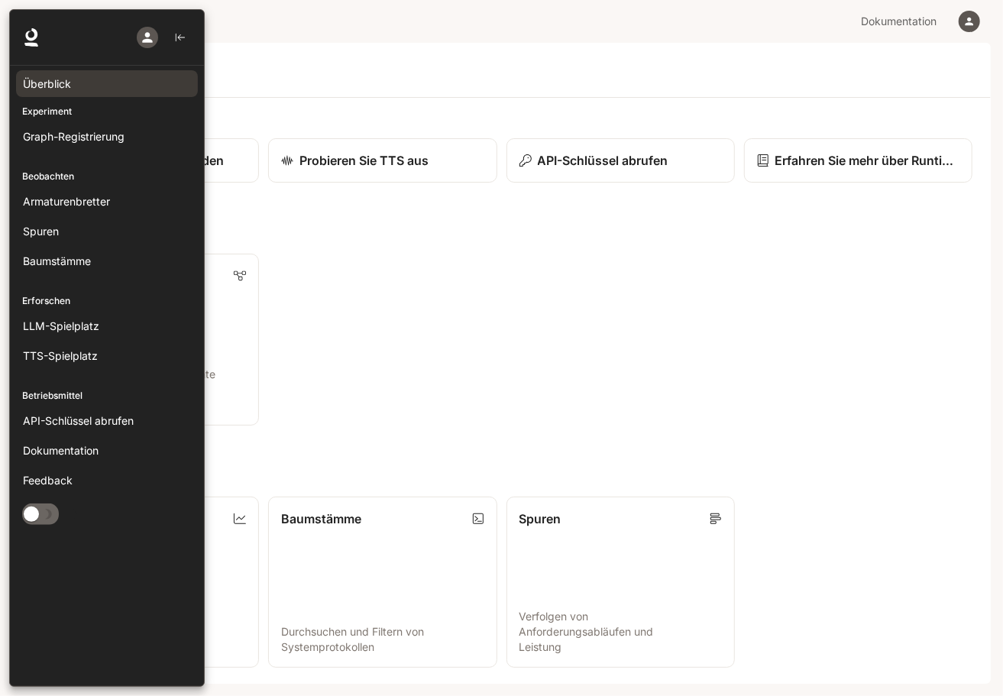
click at [151, 37] on icon "button" at bounding box center [147, 37] width 15 height 15
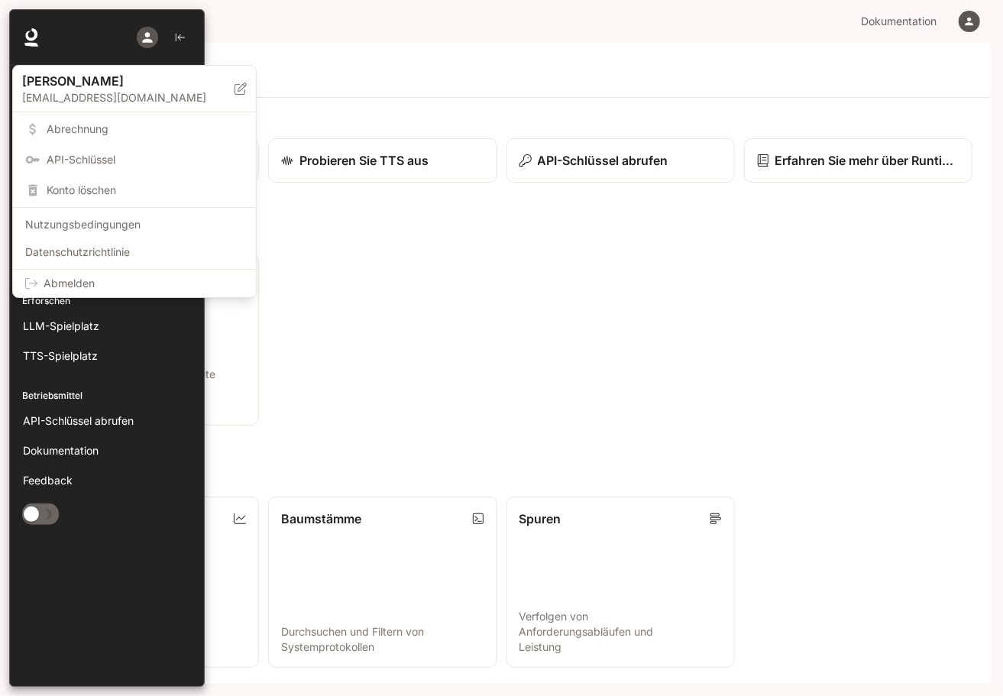
click at [151, 37] on div at bounding box center [501, 348] width 1003 height 696
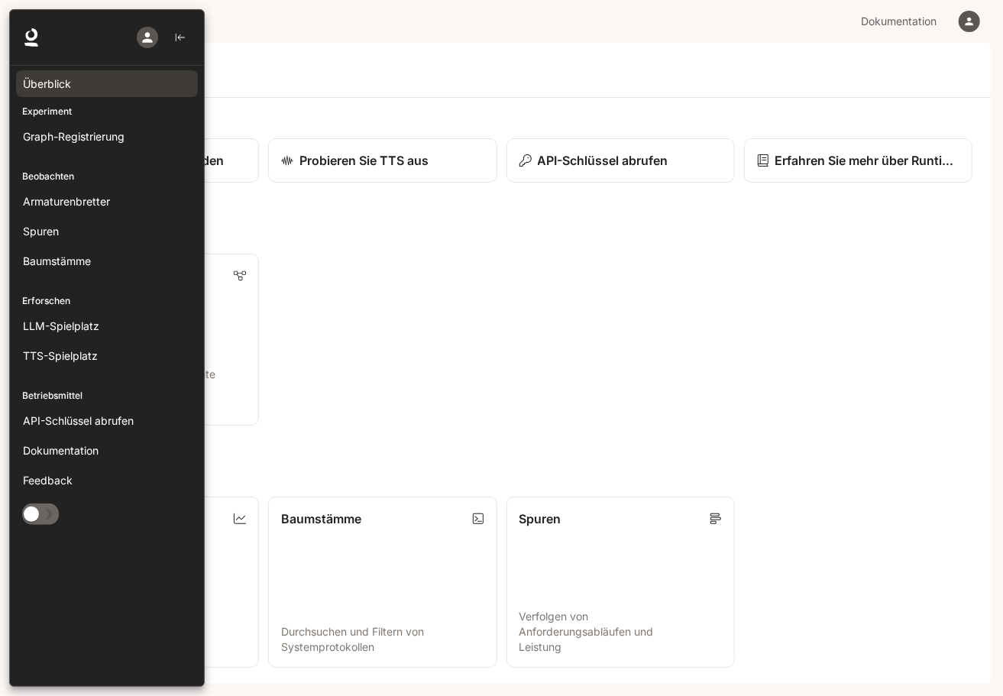
click at [34, 29] on icon at bounding box center [31, 34] width 12 height 12
drag, startPoint x: 93, startPoint y: 297, endPoint x: 67, endPoint y: 297, distance: 26.0
click at [92, 296] on p "Erforschen" at bounding box center [107, 301] width 194 height 14
click at [31, 294] on p "Erforschen" at bounding box center [107, 301] width 194 height 14
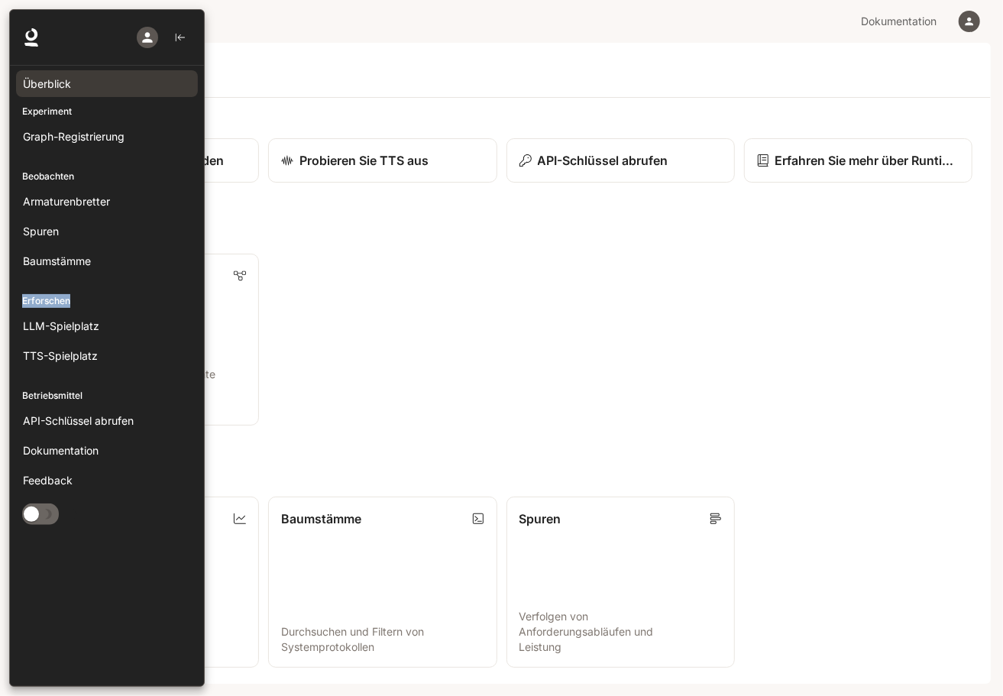
click at [32, 294] on p "Erforschen" at bounding box center [107, 301] width 194 height 14
click at [113, 326] on div "LLM-Spielplatz" at bounding box center [107, 326] width 168 height 16
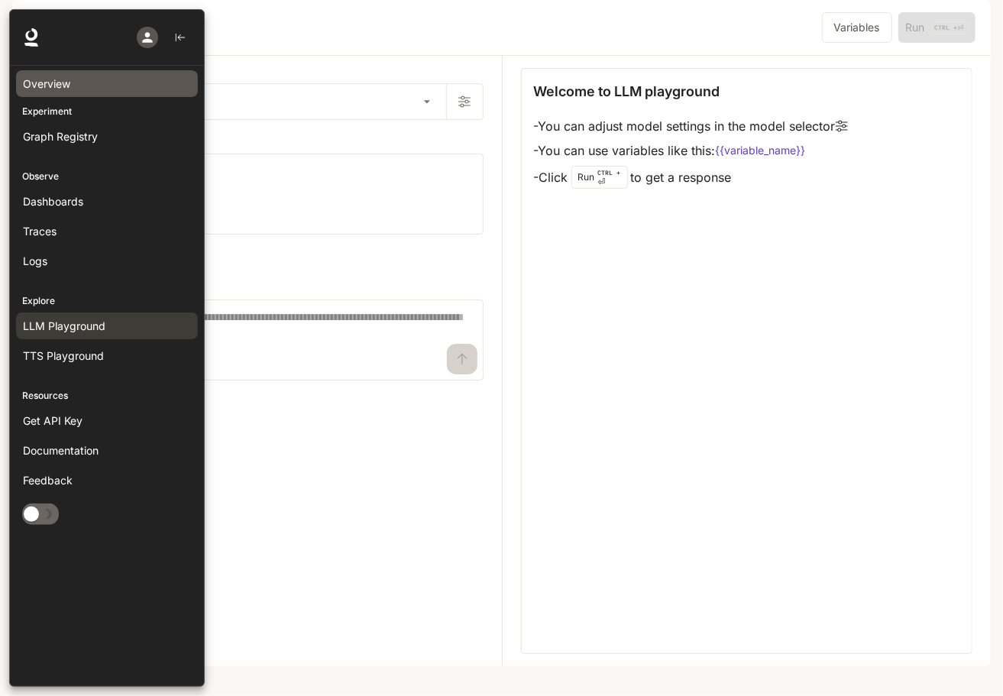
click at [57, 72] on link "Overview" at bounding box center [107, 83] width 182 height 27
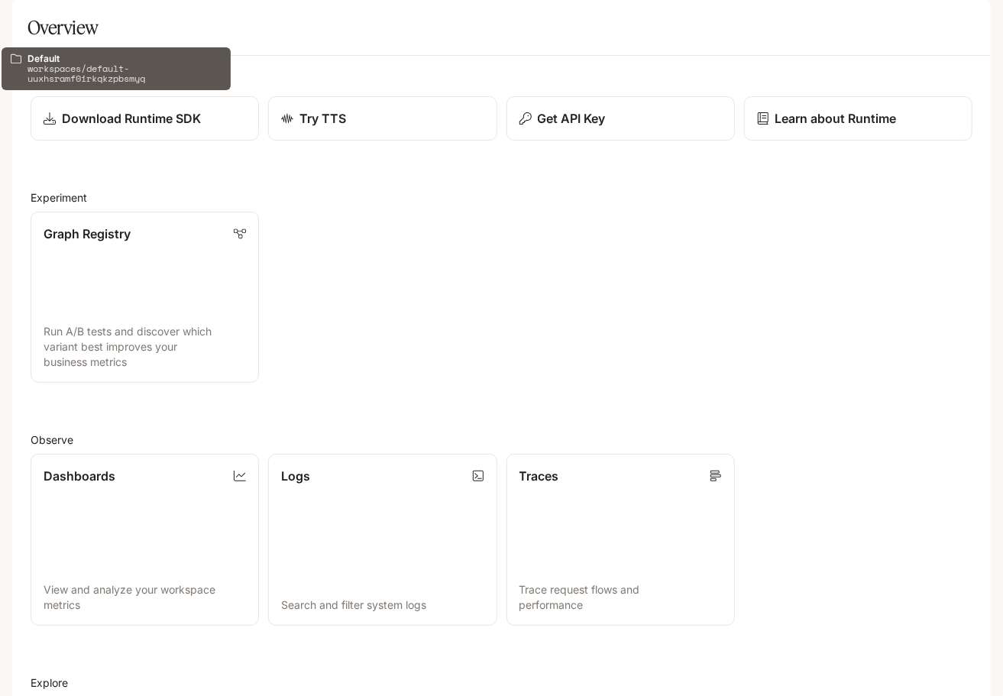
click at [86, 18] on p "Default" at bounding box center [91, 21] width 37 height 13
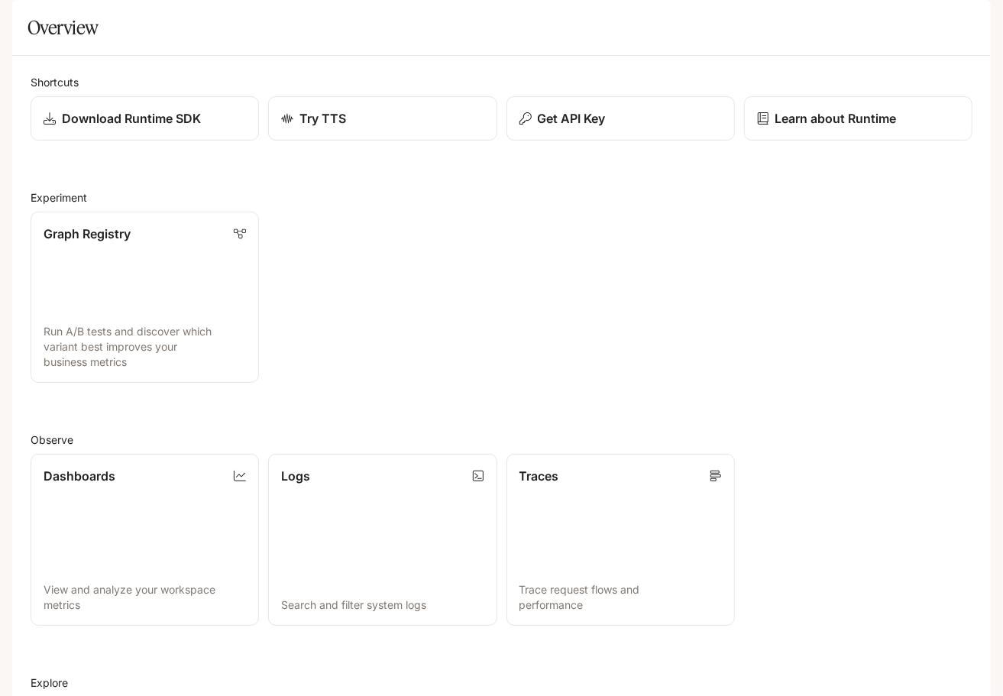
click at [21, 13] on button "open drawer" at bounding box center [25, 22] width 28 height 28
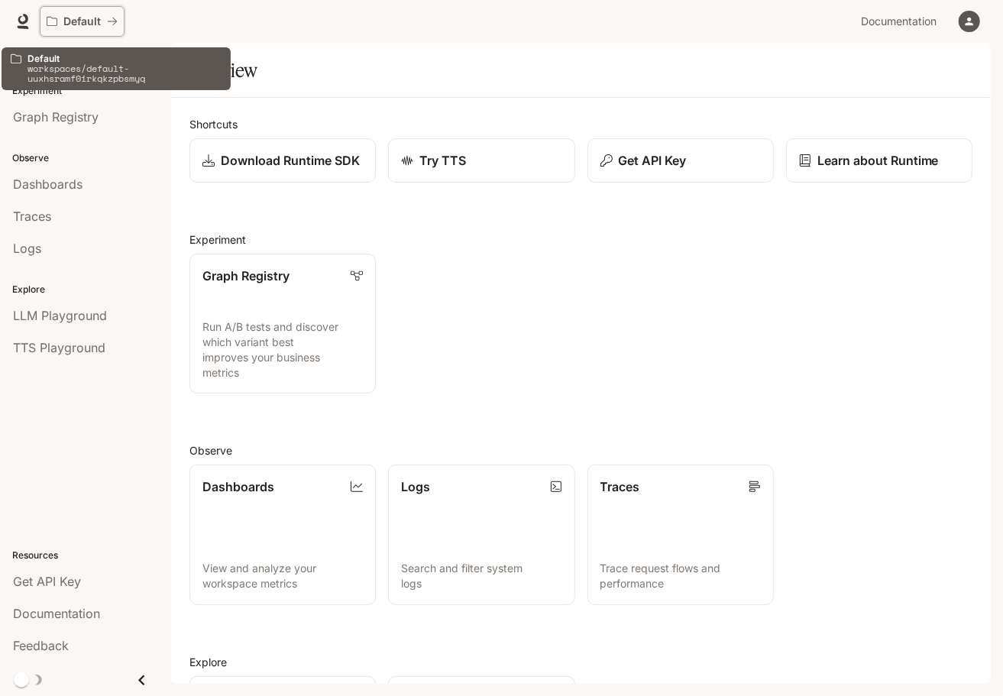
click at [70, 11] on button "Default" at bounding box center [82, 21] width 85 height 31
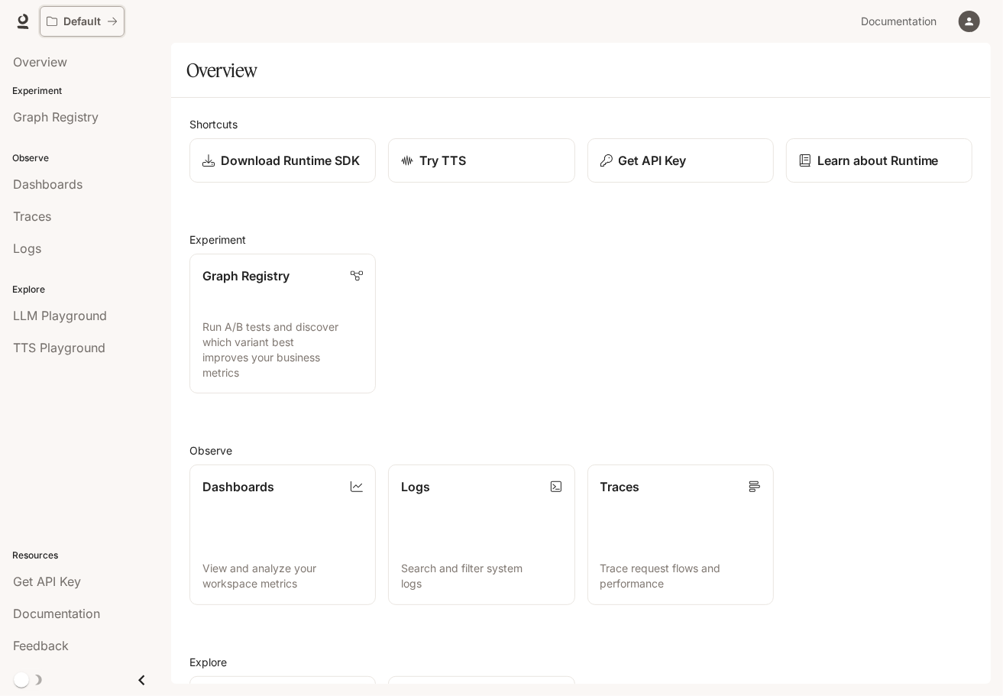
click at [94, 21] on p "Default" at bounding box center [81, 21] width 37 height 13
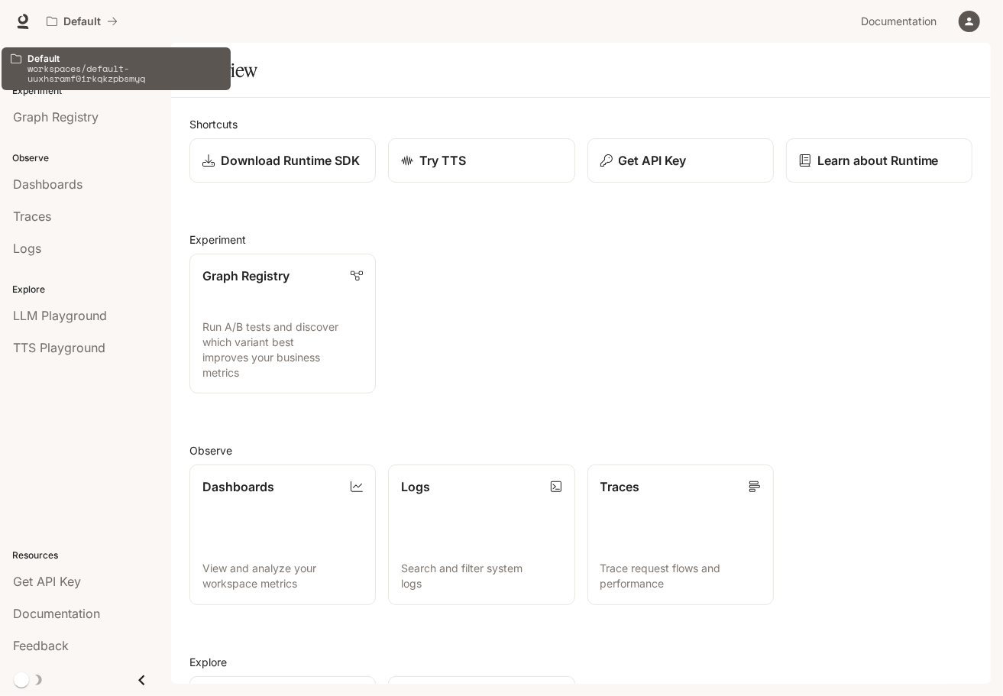
click at [26, 64] on div "Default workspaces/default-uuxhsramf0irkqkzpbsmyq" at bounding box center [116, 68] width 217 height 37
click at [121, 81] on p "workspaces/default-uuxhsramf0irkqkzpbsmyq" at bounding box center [125, 73] width 194 height 20
click at [113, 25] on icon "All workspaces" at bounding box center [112, 21] width 11 height 11
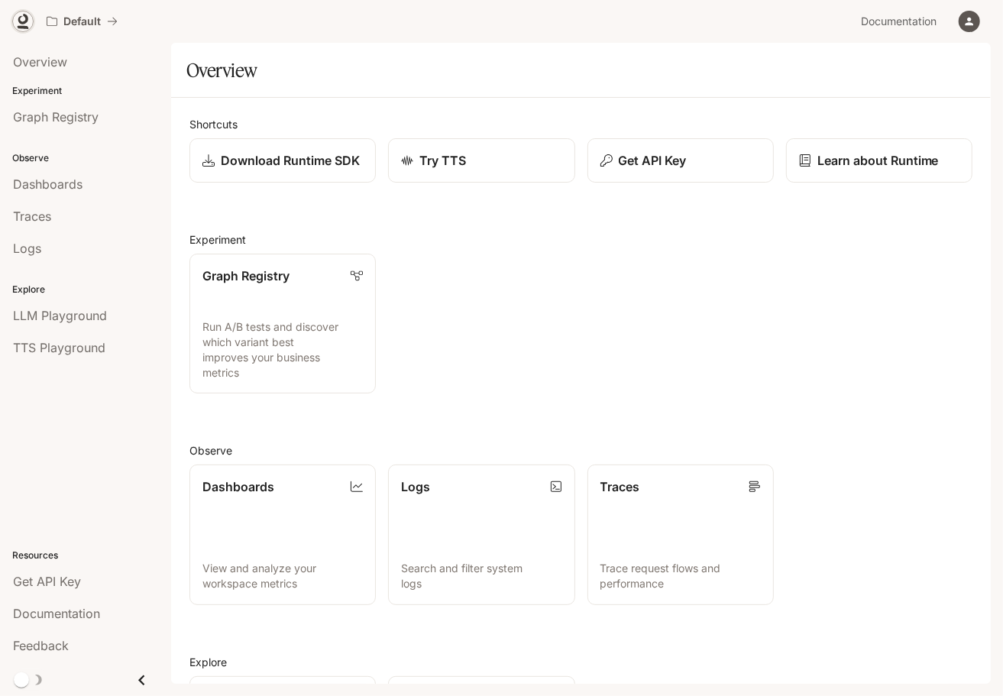
click at [20, 26] on icon at bounding box center [23, 27] width 11 height 3
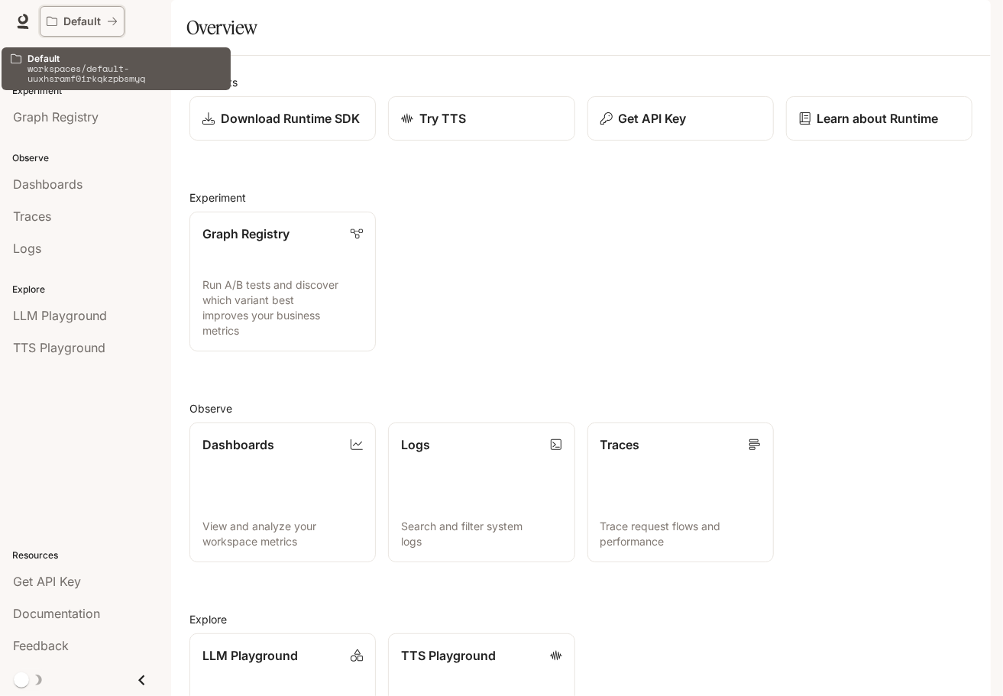
click at [122, 21] on button "Default" at bounding box center [82, 21] width 85 height 31
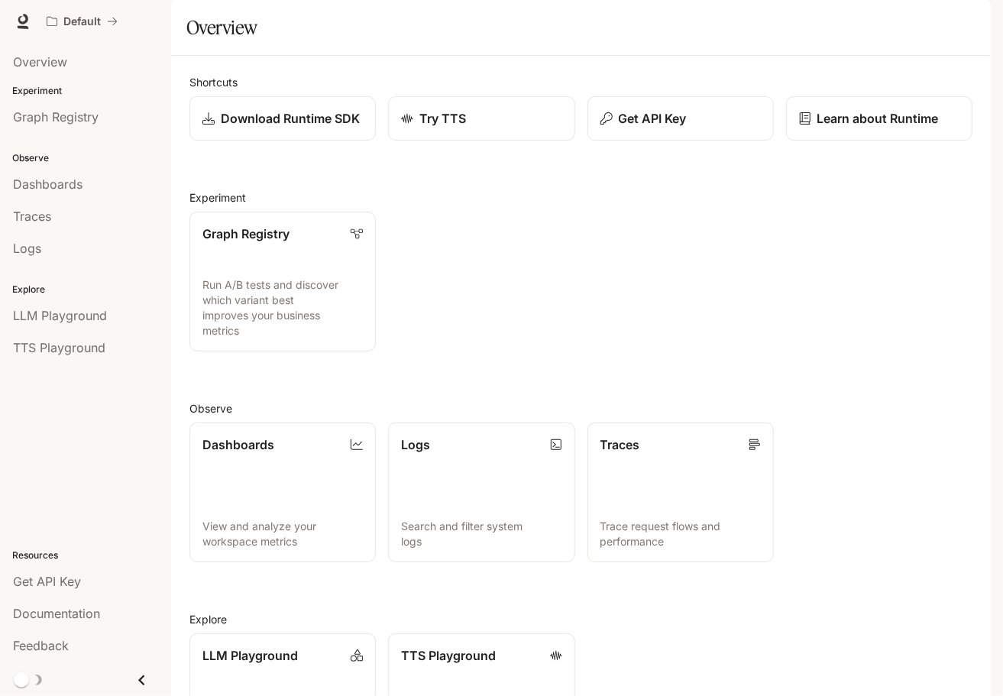
click at [928, 26] on span "Documentation" at bounding box center [899, 21] width 76 height 19
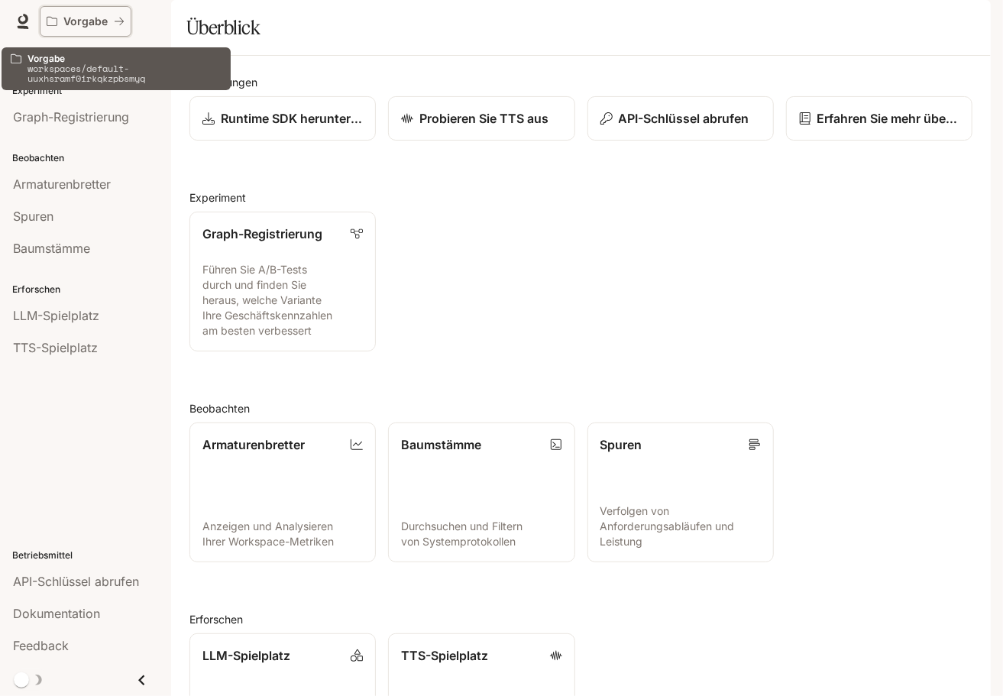
click at [101, 19] on p "Vorgabe" at bounding box center [85, 21] width 44 height 13
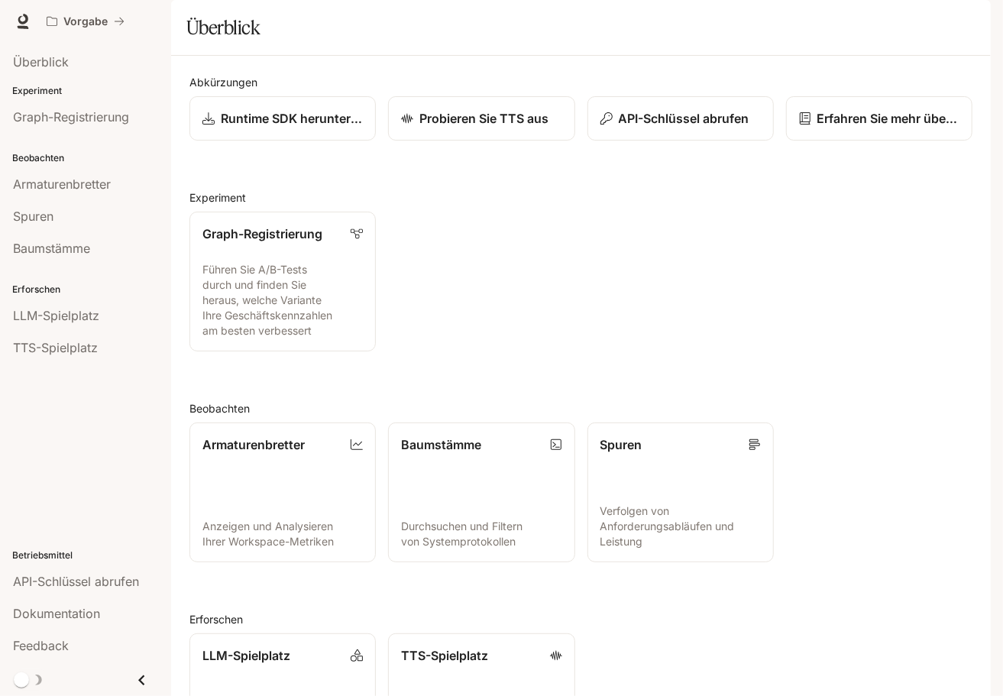
click at [979, 24] on div "button" at bounding box center [969, 21] width 21 height 21
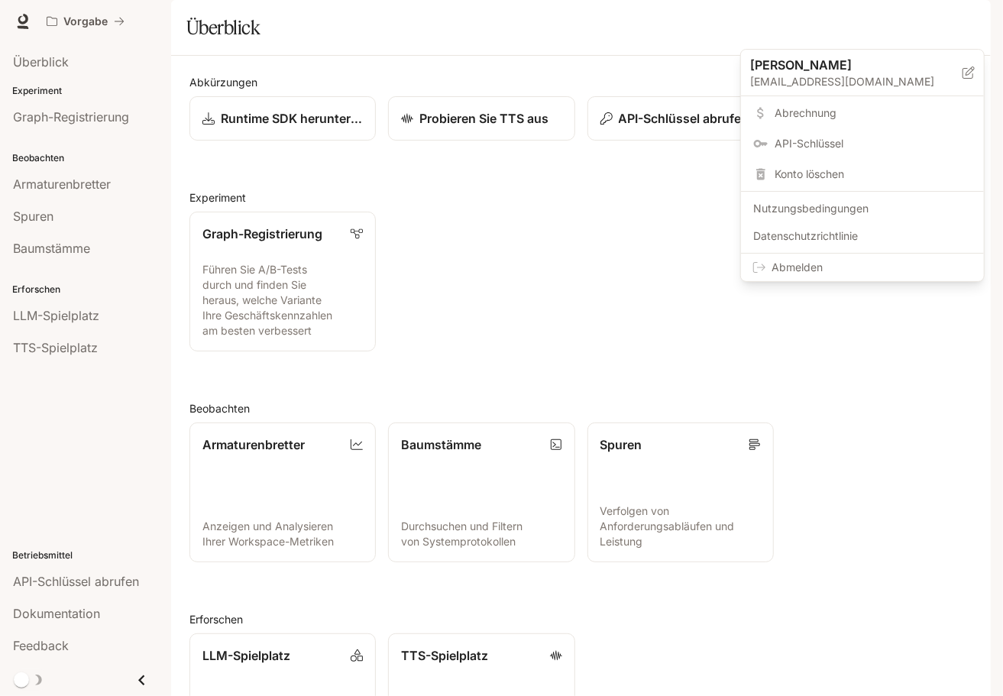
click at [834, 113] on span "Abrechnung" at bounding box center [873, 112] width 197 height 15
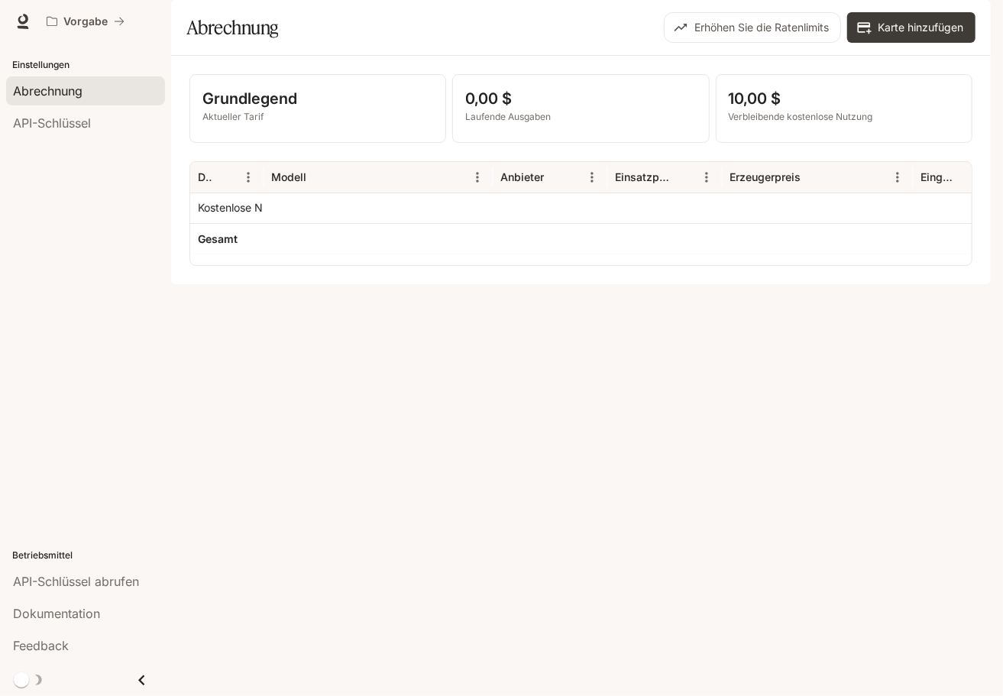
click at [976, 22] on div "button" at bounding box center [969, 21] width 21 height 21
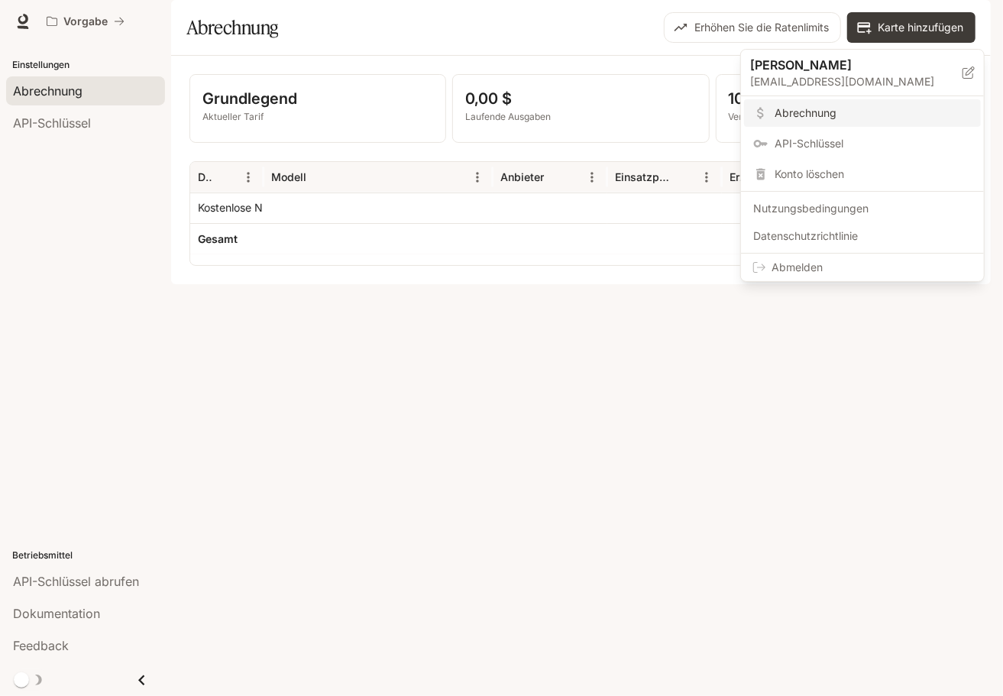
click at [789, 414] on div at bounding box center [501, 348] width 1003 height 696
